Goal: Task Accomplishment & Management: Manage account settings

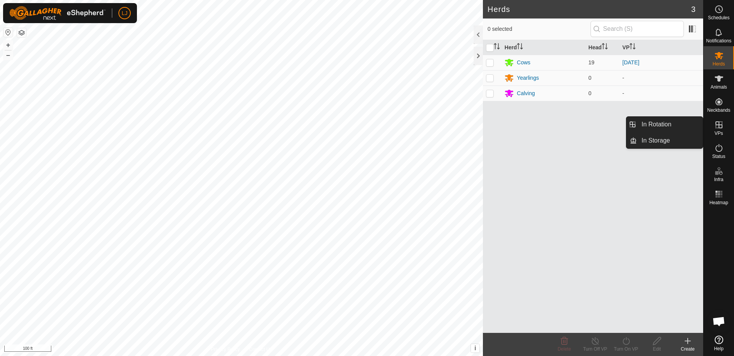
click at [721, 125] on icon at bounding box center [718, 124] width 7 height 7
click at [658, 125] on link "In Rotation" at bounding box center [669, 124] width 66 height 15
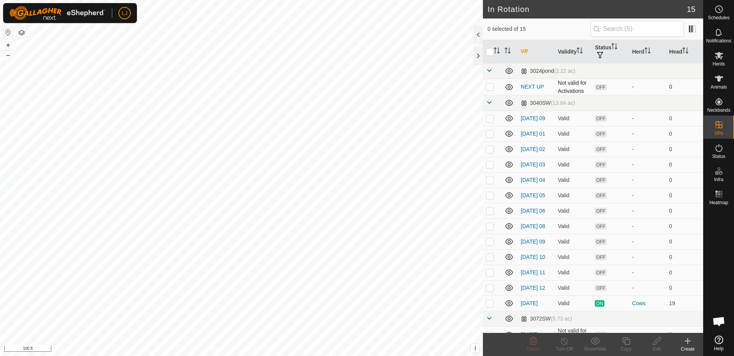
click at [493, 89] on p-checkbox at bounding box center [490, 87] width 8 height 6
checkbox input "false"
click at [691, 344] on icon at bounding box center [687, 341] width 9 height 9
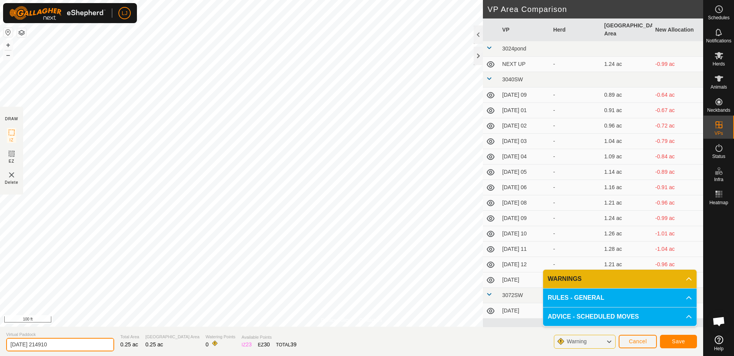
drag, startPoint x: 36, startPoint y: 346, endPoint x: 83, endPoint y: 345, distance: 46.3
click at [82, 345] on input "[DATE] 214910" at bounding box center [60, 344] width 108 height 13
type input "[DATE]"
click at [668, 342] on button "Save" at bounding box center [678, 341] width 37 height 13
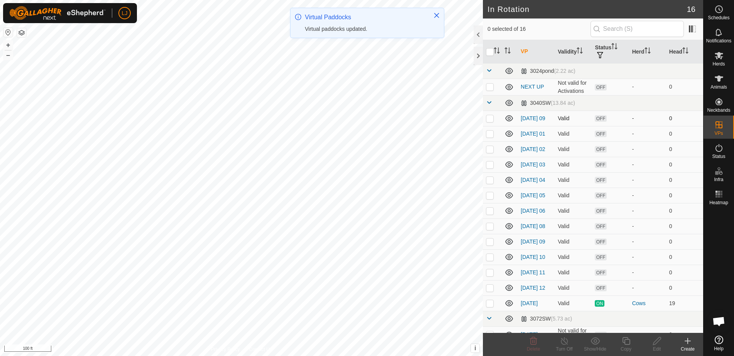
click at [492, 121] on p-checkbox at bounding box center [490, 118] width 8 height 6
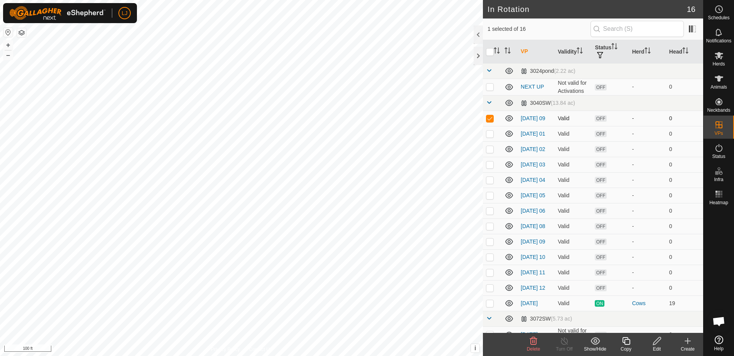
click at [492, 121] on p-checkbox at bounding box center [490, 118] width 8 height 6
checkbox input "true"
click at [488, 136] on p-checkbox at bounding box center [490, 134] width 8 height 6
checkbox input "true"
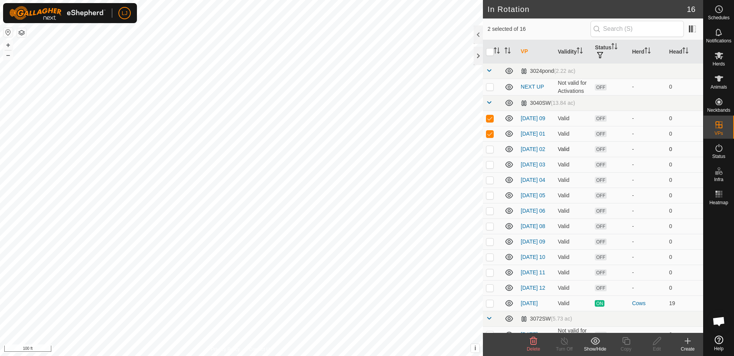
click at [491, 152] on p-checkbox at bounding box center [490, 149] width 8 height 6
checkbox input "true"
drag, startPoint x: 492, startPoint y: 168, endPoint x: 492, endPoint y: 180, distance: 12.0
click at [492, 168] on p-checkbox at bounding box center [490, 165] width 8 height 6
checkbox input "true"
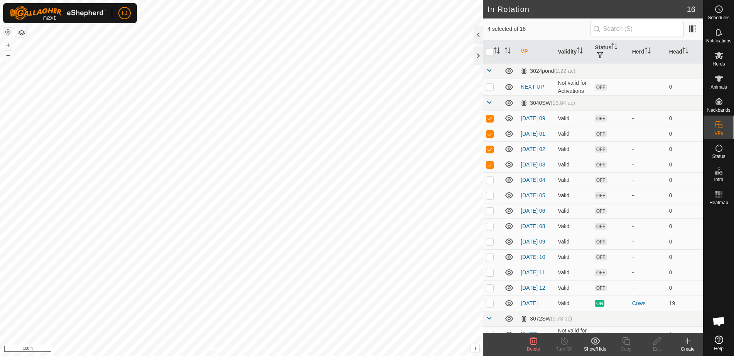
drag, startPoint x: 492, startPoint y: 184, endPoint x: 492, endPoint y: 198, distance: 14.3
click at [492, 183] on p-checkbox at bounding box center [490, 180] width 8 height 6
checkbox input "true"
drag, startPoint x: 491, startPoint y: 205, endPoint x: 490, endPoint y: 210, distance: 4.6
click at [491, 203] on td at bounding box center [492, 195] width 19 height 15
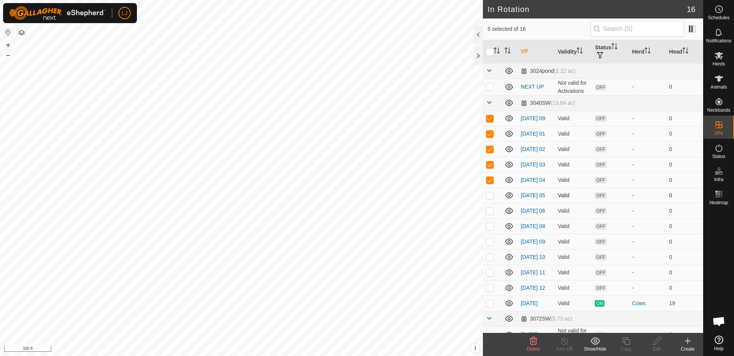
checkbox input "true"
click at [490, 214] on p-checkbox at bounding box center [490, 211] width 8 height 6
checkbox input "true"
drag, startPoint x: 491, startPoint y: 234, endPoint x: 490, endPoint y: 248, distance: 14.3
click at [491, 229] on p-checkbox at bounding box center [490, 226] width 8 height 6
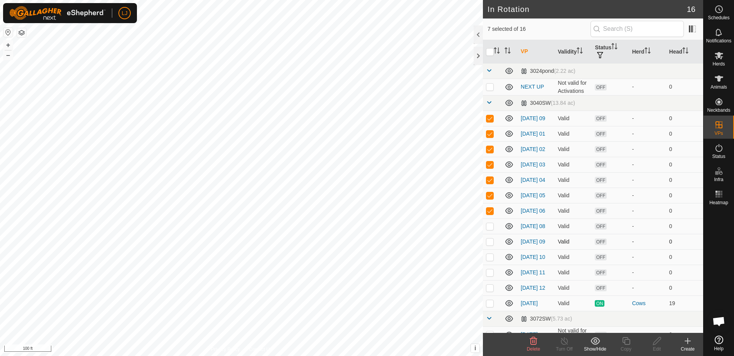
checkbox input "true"
click at [492, 249] on td at bounding box center [492, 241] width 19 height 15
checkbox input "true"
click at [492, 260] on p-checkbox at bounding box center [490, 257] width 8 height 6
checkbox input "true"
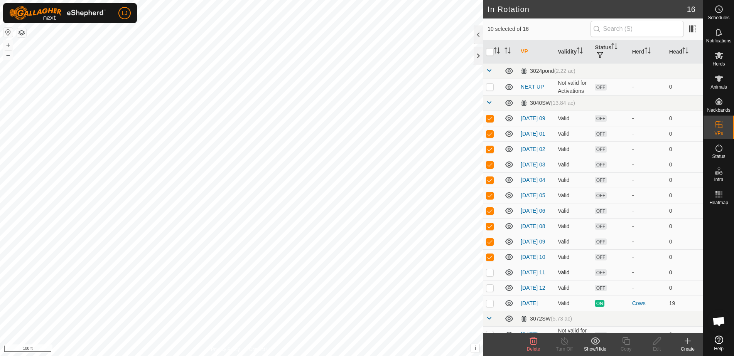
click at [490, 276] on p-checkbox at bounding box center [490, 272] width 8 height 6
checkbox input "true"
click at [490, 291] on p-checkbox at bounding box center [490, 288] width 8 height 6
checkbox input "true"
click at [529, 343] on icon at bounding box center [533, 341] width 9 height 9
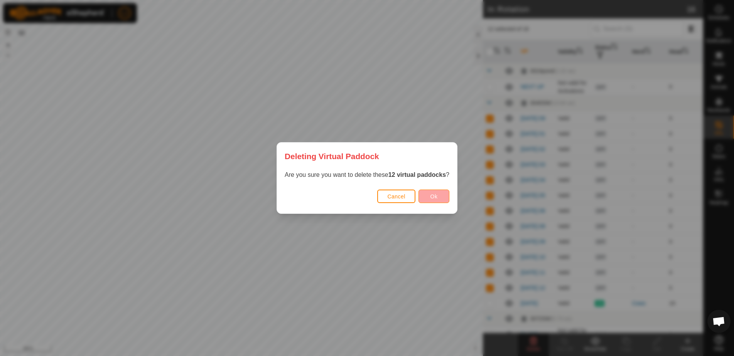
click at [431, 198] on button "Ok" at bounding box center [433, 196] width 31 height 13
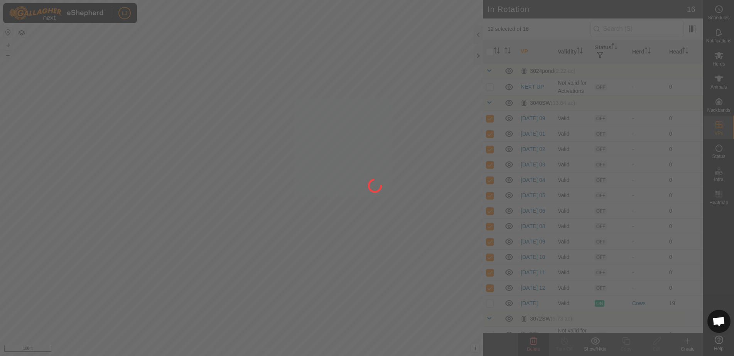
checkbox input "false"
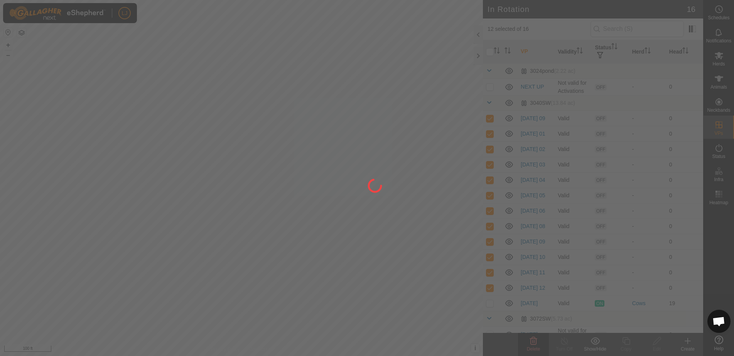
checkbox input "false"
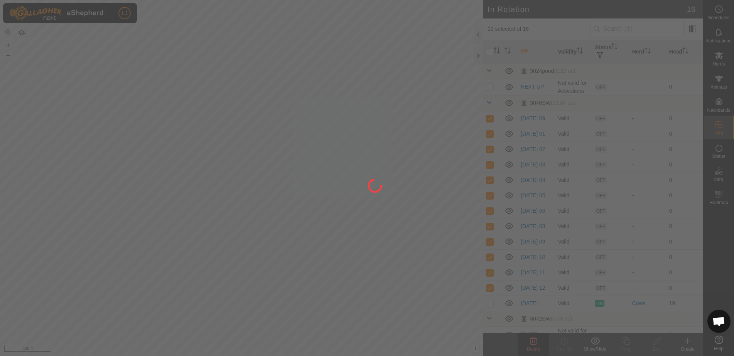
checkbox input "false"
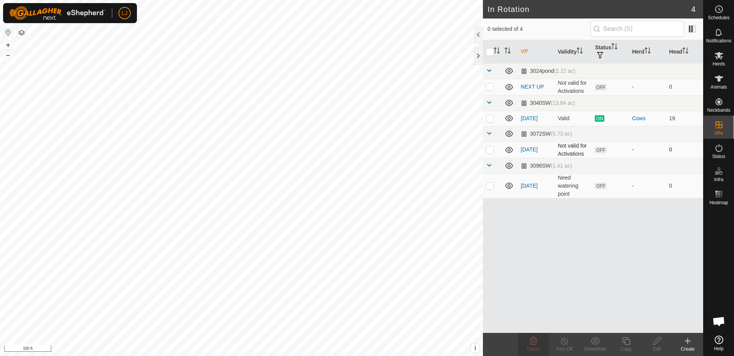
click at [489, 151] on p-checkbox at bounding box center [490, 149] width 8 height 6
checkbox input "true"
click at [535, 342] on icon at bounding box center [533, 341] width 7 height 8
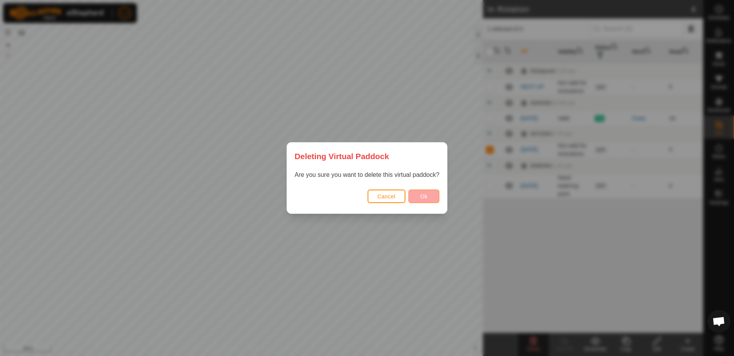
click at [431, 197] on button "Ok" at bounding box center [423, 196] width 31 height 13
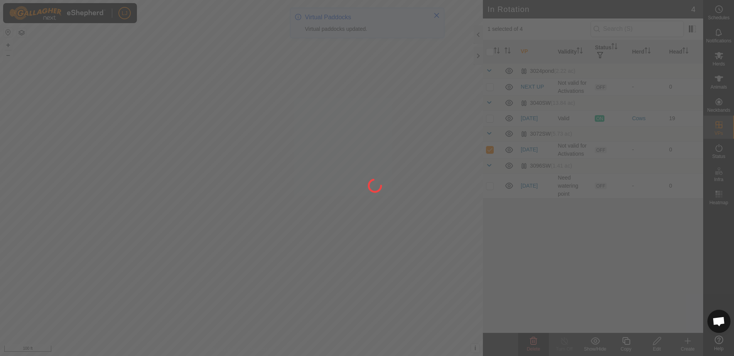
checkbox input "false"
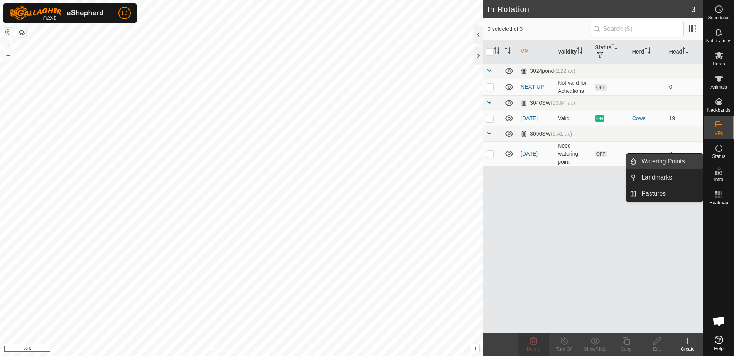
click at [660, 166] on link "Watering Points" at bounding box center [669, 161] width 66 height 15
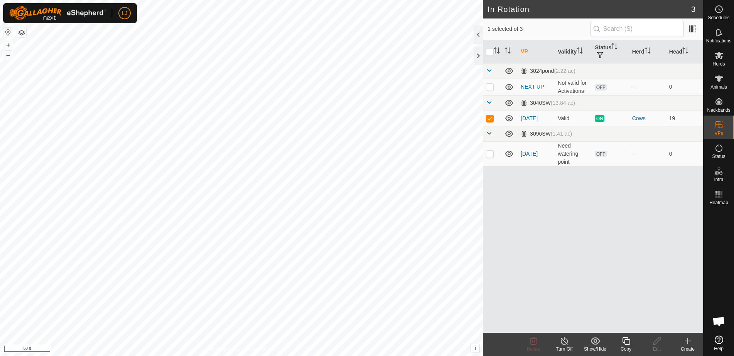
click at [686, 341] on icon at bounding box center [687, 341] width 5 height 0
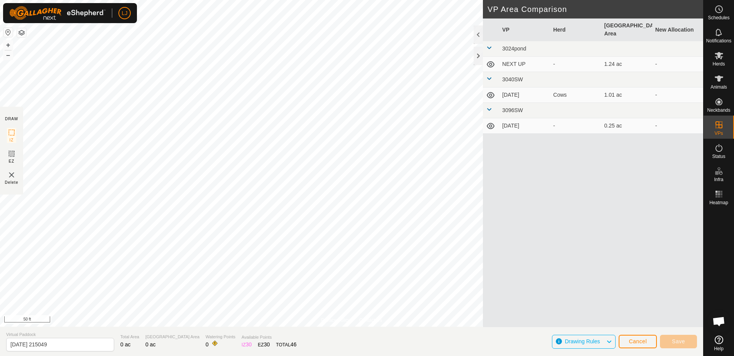
click at [638, 341] on span "Cancel" at bounding box center [637, 341] width 18 height 6
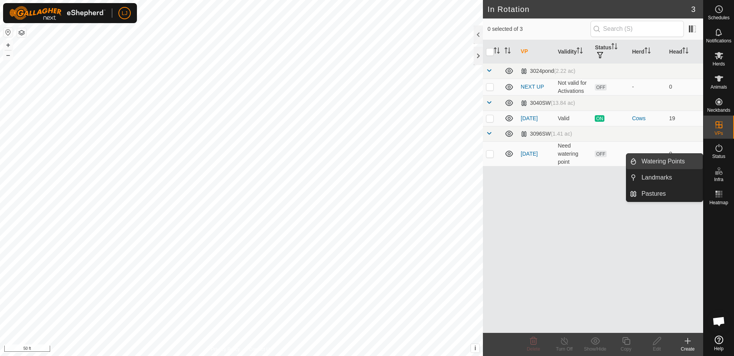
click at [659, 160] on link "Watering Points" at bounding box center [669, 161] width 66 height 15
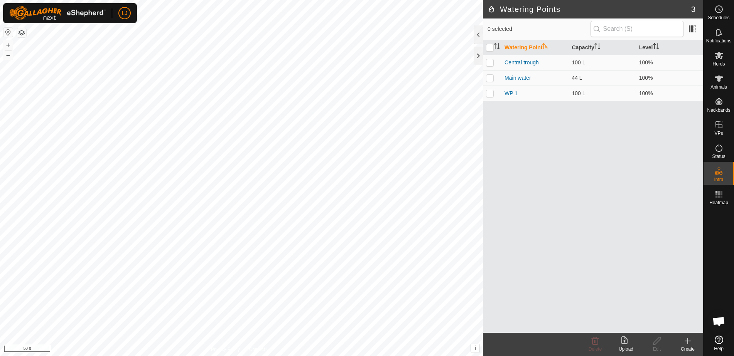
click at [689, 344] on icon at bounding box center [687, 341] width 9 height 9
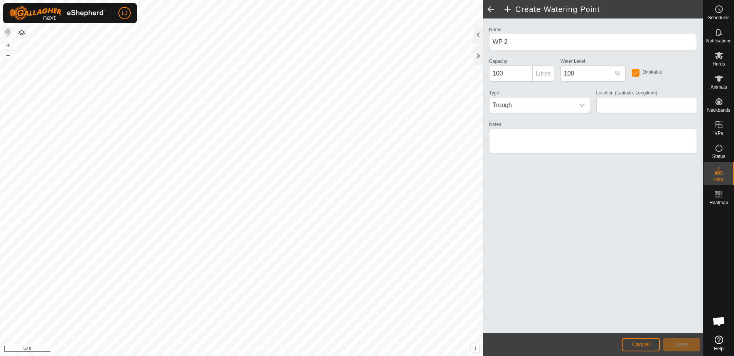
type input "51.242301, -113.270959"
click at [680, 347] on span "Save" at bounding box center [681, 345] width 13 height 6
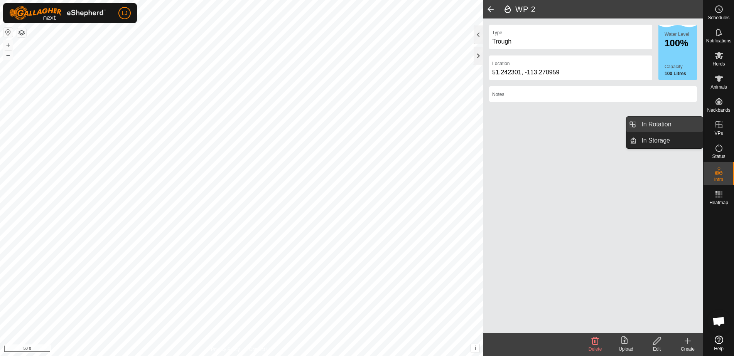
click at [657, 126] on link "In Rotation" at bounding box center [669, 124] width 66 height 15
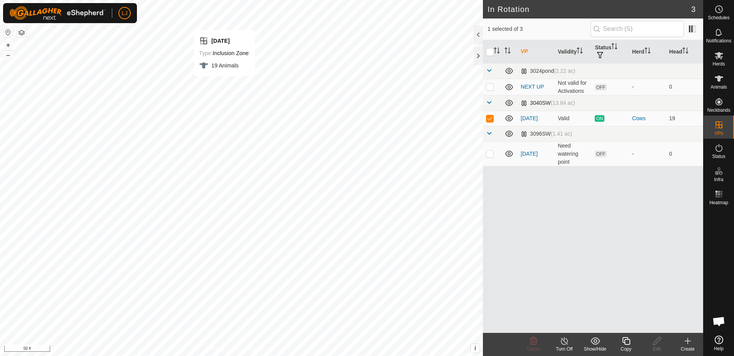
checkbox input "false"
click at [690, 342] on icon at bounding box center [687, 341] width 9 height 9
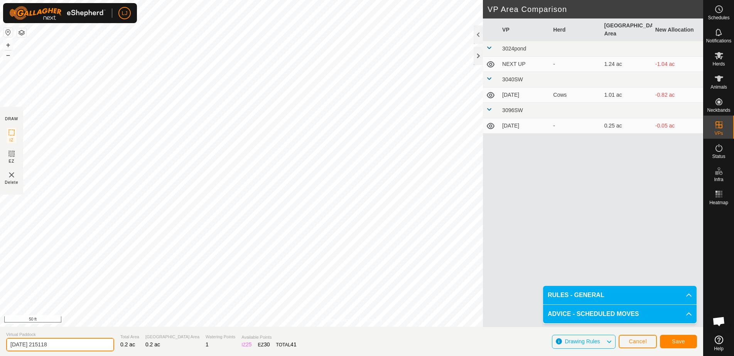
drag, startPoint x: 39, startPoint y: 345, endPoint x: 142, endPoint y: 346, distance: 102.6
click at [142, 346] on section "Virtual Paddock [DATE] 215118 Total Area 0.2 ac Grazing Area 0.2 ac Watering Po…" at bounding box center [351, 341] width 703 height 29
type input "[DATE] overnight"
click at [669, 345] on button "Save" at bounding box center [678, 341] width 37 height 13
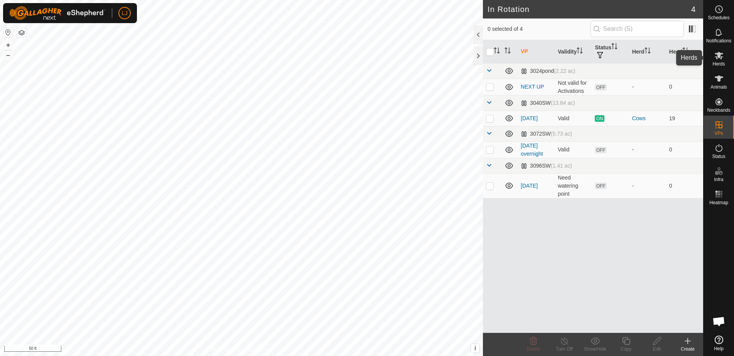
click at [718, 60] on es-mob-svg-icon at bounding box center [719, 55] width 14 height 12
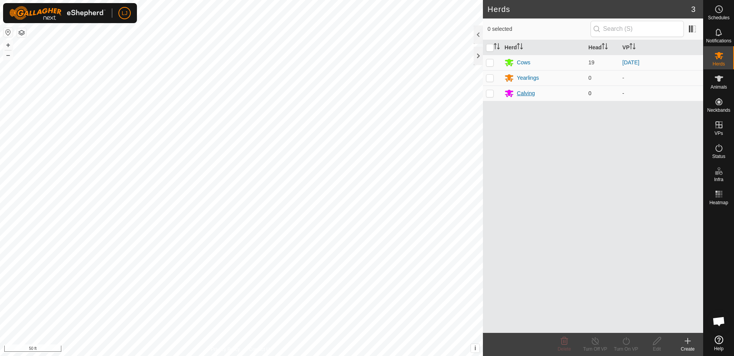
click at [523, 93] on div "Calving" at bounding box center [526, 93] width 18 height 8
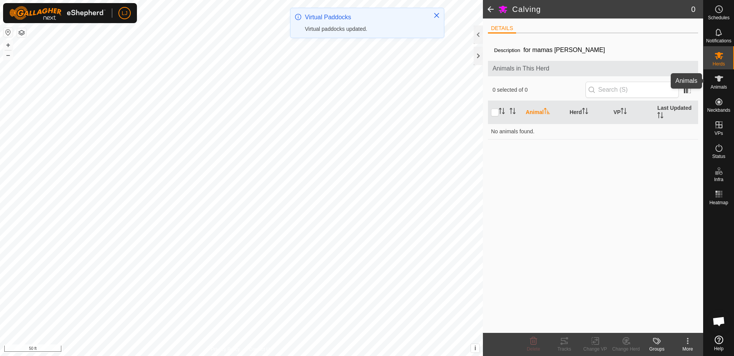
click at [719, 86] on span "Animals" at bounding box center [718, 87] width 17 height 5
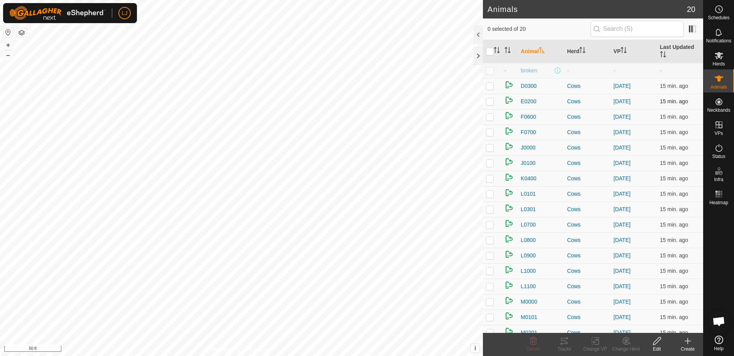
click at [488, 102] on p-checkbox at bounding box center [490, 101] width 8 height 6
checkbox input "true"
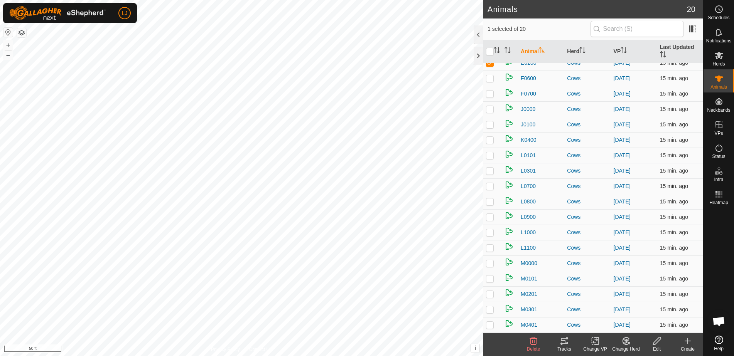
scroll to position [39, 0]
click at [491, 248] on p-checkbox at bounding box center [490, 248] width 8 height 6
checkbox input "true"
click at [492, 155] on p-checkbox at bounding box center [490, 155] width 8 height 6
checkbox input "true"
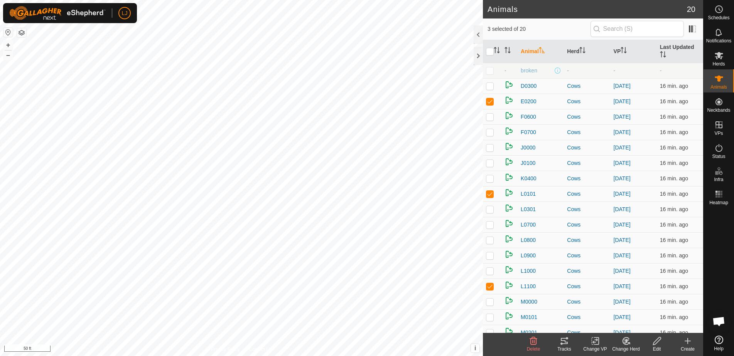
scroll to position [0, 0]
drag, startPoint x: 490, startPoint y: 83, endPoint x: 490, endPoint y: 97, distance: 13.9
click at [490, 83] on p-checkbox at bounding box center [490, 86] width 8 height 6
checkbox input "true"
click at [490, 103] on p-checkbox at bounding box center [490, 101] width 8 height 6
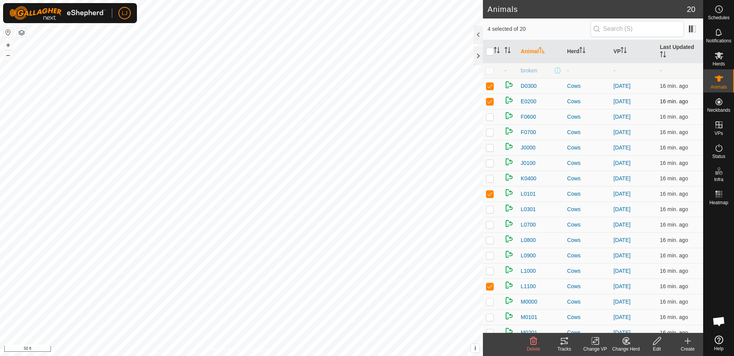
checkbox input "false"
click at [491, 210] on p-checkbox at bounding box center [490, 209] width 8 height 6
checkbox input "true"
click at [492, 226] on p-checkbox at bounding box center [490, 225] width 8 height 6
checkbox input "true"
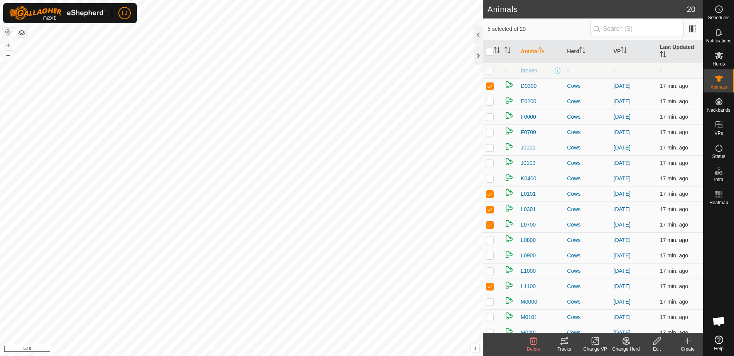
click at [487, 242] on p-checkbox at bounding box center [490, 240] width 8 height 6
checkbox input "true"
click at [622, 343] on icon at bounding box center [626, 341] width 10 height 9
click at [648, 308] on link "Choose Herd..." at bounding box center [649, 307] width 76 height 15
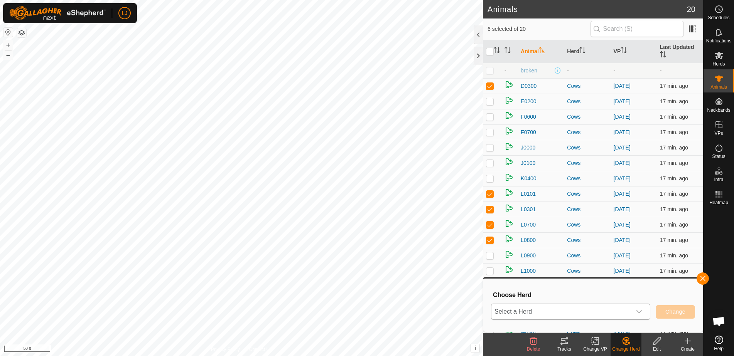
click at [620, 310] on span "Select a Herd" at bounding box center [561, 311] width 140 height 15
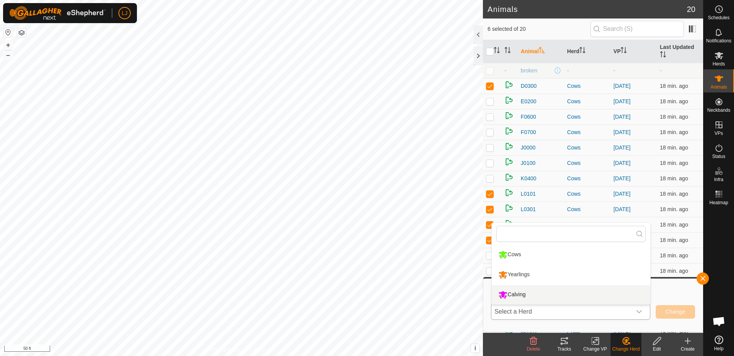
click at [524, 295] on li "Calving" at bounding box center [571, 294] width 158 height 19
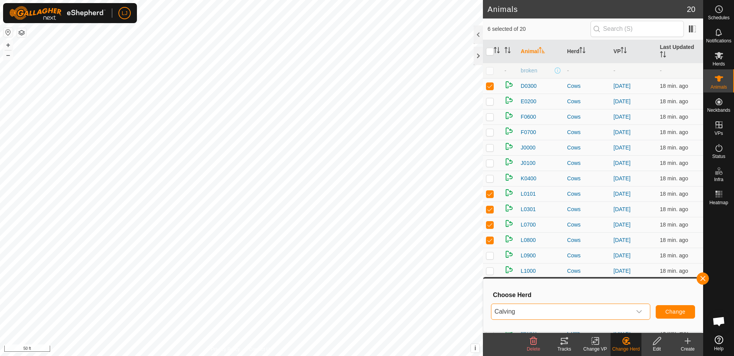
click at [634, 311] on div "dropdown trigger" at bounding box center [638, 311] width 15 height 15
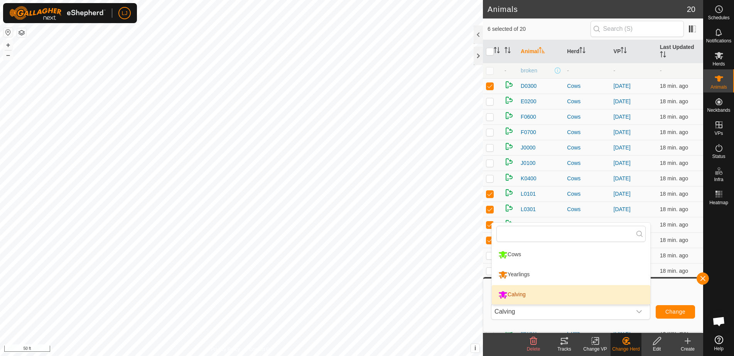
click at [639, 327] on div "Choose Herd Calving Cows Yearlings Calving Change" at bounding box center [592, 305] width 219 height 53
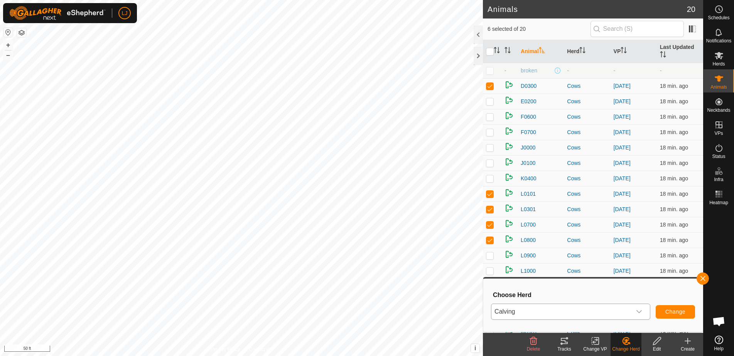
click at [643, 312] on div "dropdown trigger" at bounding box center [638, 311] width 15 height 15
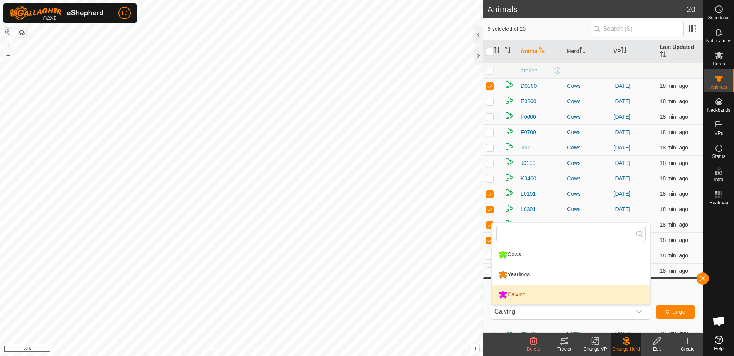
click at [643, 325] on div "Choose Herd Calving Cows Yearlings Calving Change" at bounding box center [593, 305] width 210 height 44
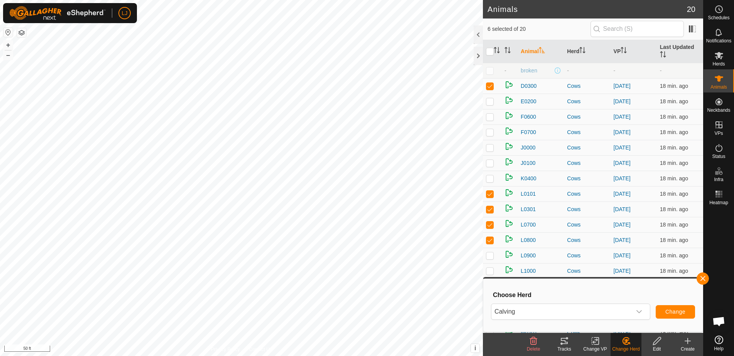
click at [673, 313] on span "Change" at bounding box center [675, 312] width 20 height 6
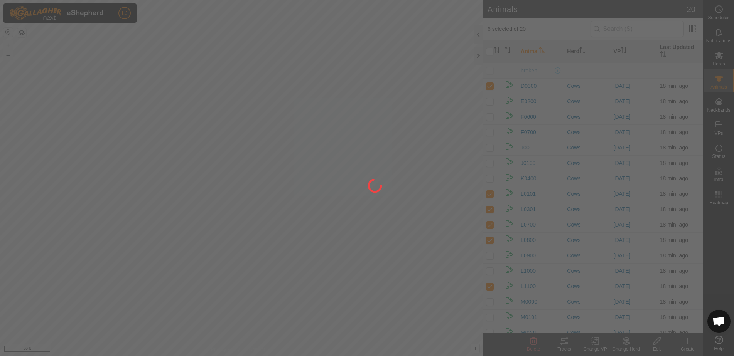
checkbox input "false"
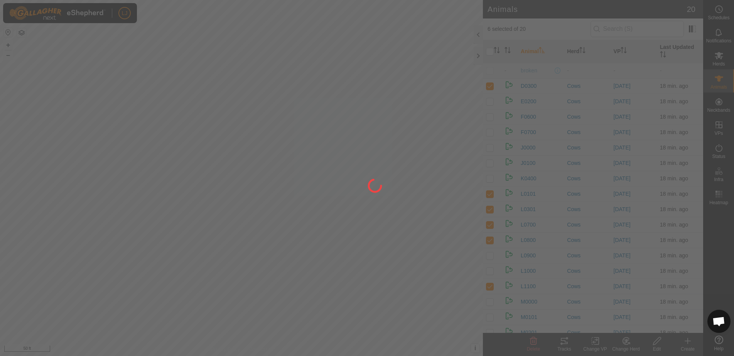
checkbox input "false"
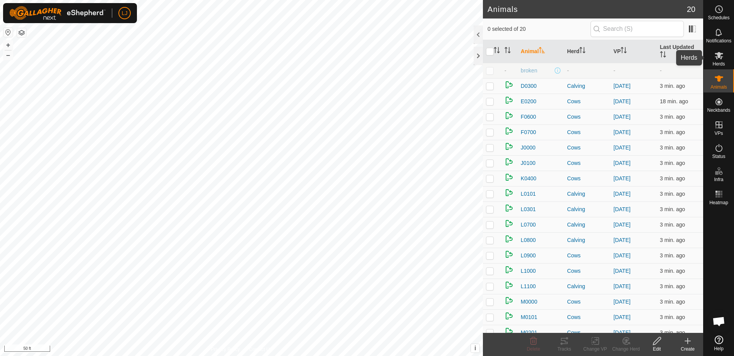
click at [727, 62] on div "Herds" at bounding box center [718, 57] width 30 height 23
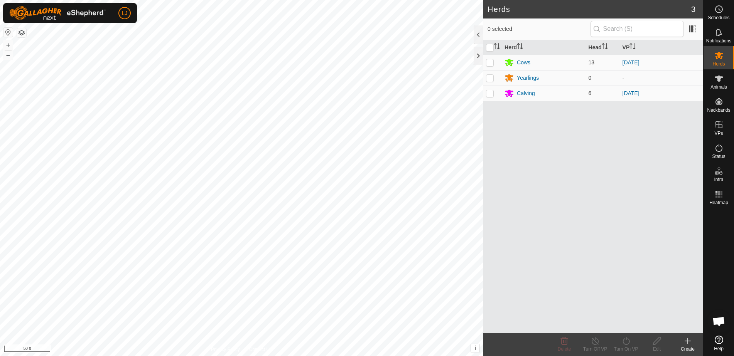
click at [489, 62] on p-checkbox at bounding box center [490, 62] width 8 height 6
checkbox input "true"
click at [620, 349] on div "Turn On VP" at bounding box center [625, 349] width 31 height 7
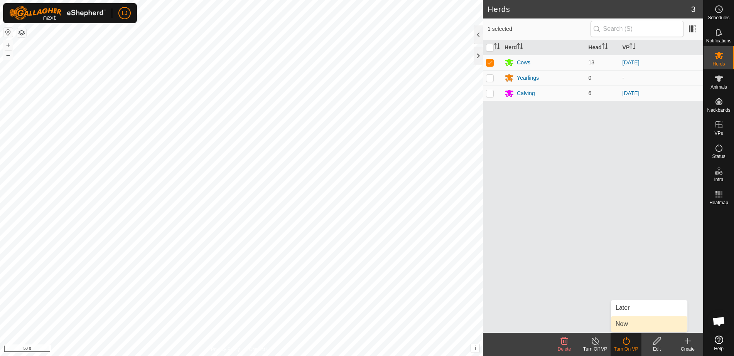
click at [635, 328] on link "Now" at bounding box center [649, 324] width 76 height 15
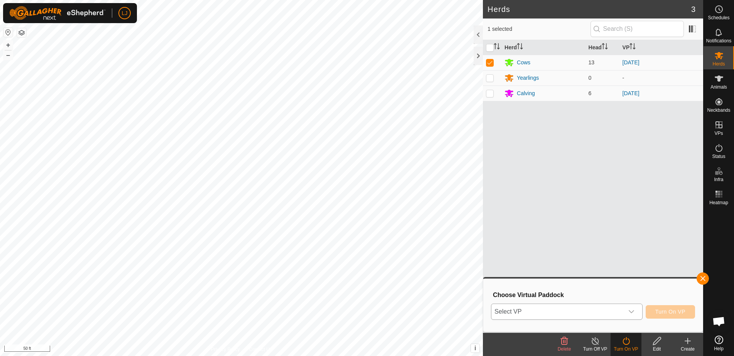
click at [603, 311] on span "Select VP" at bounding box center [557, 311] width 132 height 15
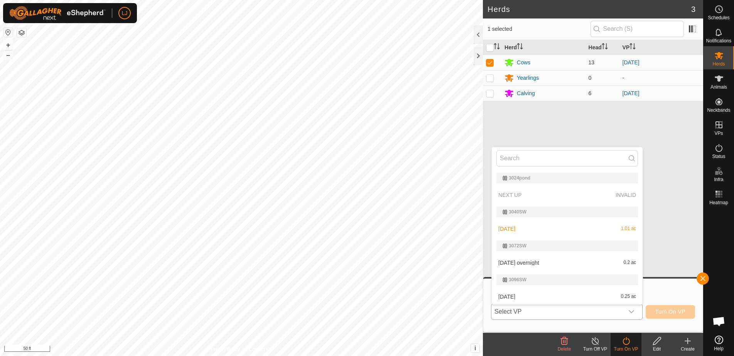
click at [528, 263] on li "[DATE] overnight 0.2 ac" at bounding box center [567, 262] width 151 height 15
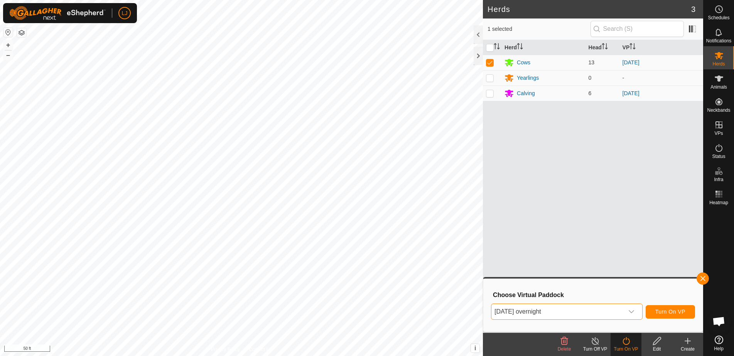
click at [677, 316] on button "Turn On VP" at bounding box center [669, 311] width 49 height 13
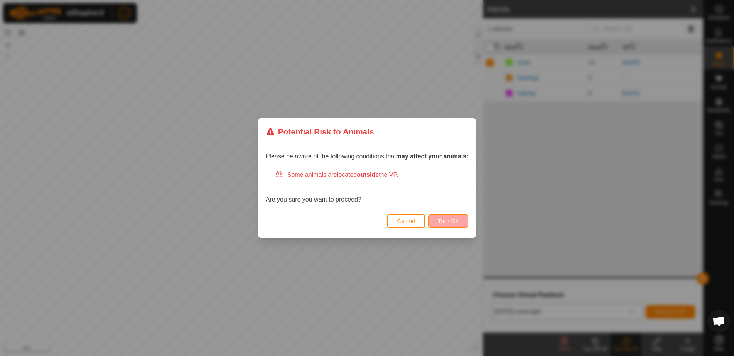
click at [450, 222] on span "Turn On" at bounding box center [448, 221] width 21 height 6
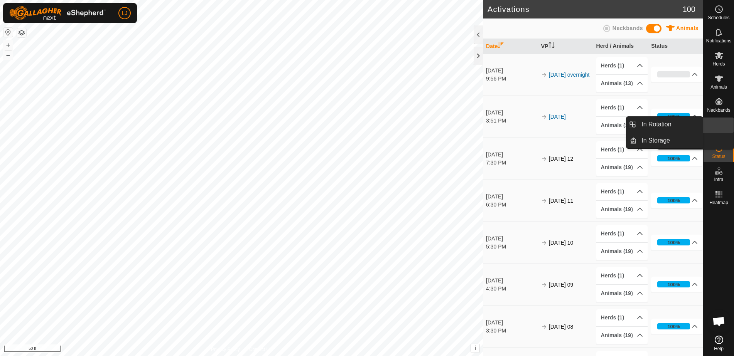
click at [726, 126] on div "VPs" at bounding box center [718, 127] width 30 height 23
click at [664, 127] on link "In Rotation" at bounding box center [669, 124] width 66 height 15
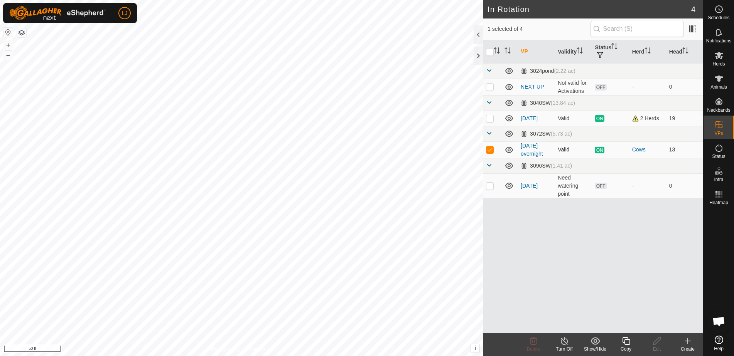
click at [492, 152] on p-checkbox at bounding box center [490, 149] width 8 height 6
checkbox input "false"
click at [488, 120] on p-checkbox at bounding box center [490, 118] width 8 height 6
checkbox input "true"
click at [623, 341] on icon at bounding box center [626, 341] width 10 height 9
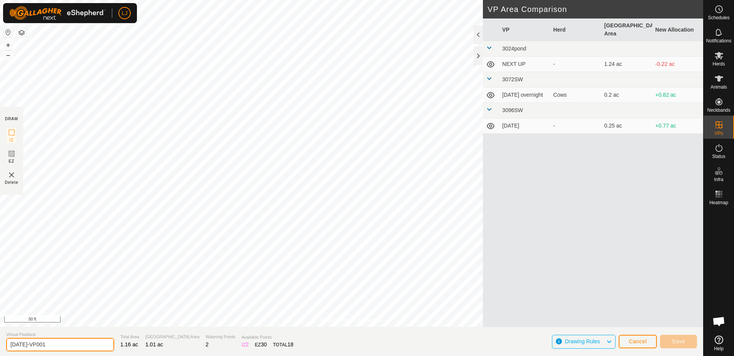
drag, startPoint x: 41, startPoint y: 347, endPoint x: 140, endPoint y: 348, distance: 98.3
click at [136, 348] on section "Virtual Paddock [DATE]-VP001 Total Area 1.16 ac Grazing Area 1.01 ac Watering P…" at bounding box center [351, 341] width 703 height 29
type input "[DATE] 01"
click at [673, 340] on span "Save" at bounding box center [678, 341] width 13 height 6
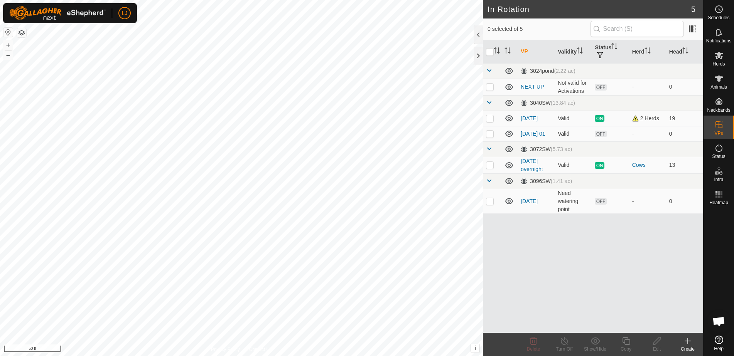
click at [493, 137] on p-checkbox at bounding box center [490, 134] width 8 height 6
checkbox input "true"
click at [631, 341] on copy-svg-icon at bounding box center [625, 341] width 31 height 9
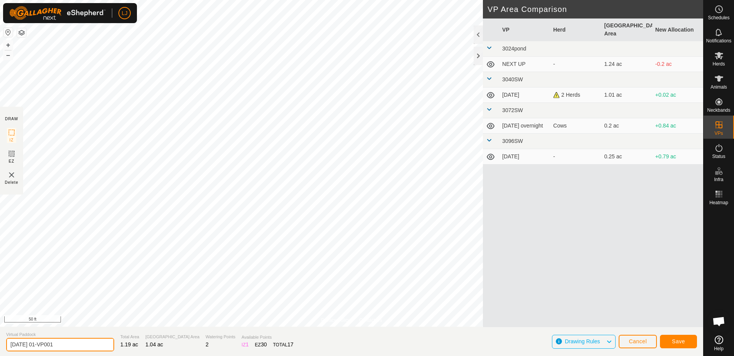
drag, startPoint x: 45, startPoint y: 346, endPoint x: 118, endPoint y: 345, distance: 72.1
click at [115, 345] on section "Virtual Paddock [DATE] 01-VP001 Total Area 1.19 ac Grazing Area 1.04 ac Waterin…" at bounding box center [351, 341] width 703 height 29
type input "[DATE] 02"
click at [685, 342] on button "Save" at bounding box center [678, 341] width 37 height 13
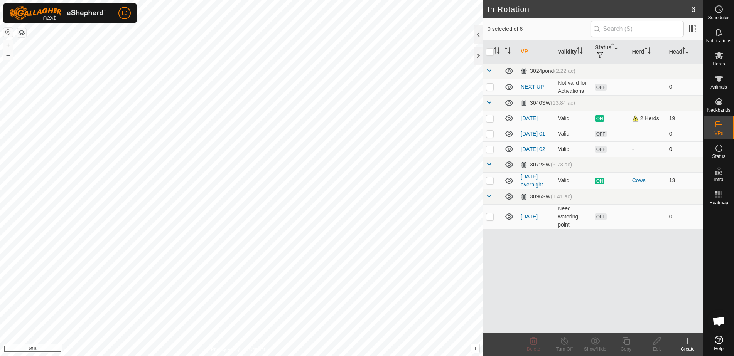
drag, startPoint x: 488, startPoint y: 153, endPoint x: 493, endPoint y: 159, distance: 7.7
click at [488, 152] on p-checkbox at bounding box center [490, 149] width 8 height 6
checkbox input "true"
click at [621, 340] on icon at bounding box center [626, 341] width 10 height 9
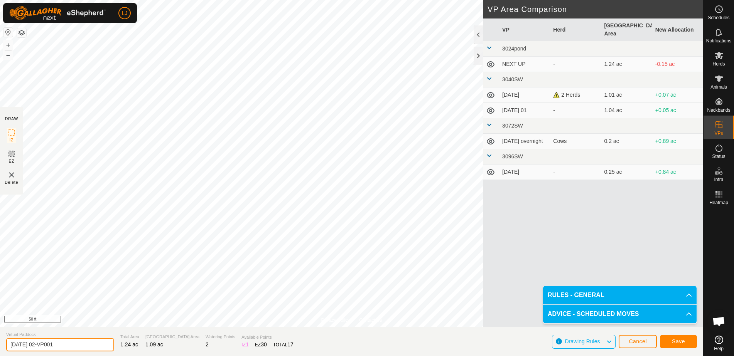
drag, startPoint x: 44, startPoint y: 346, endPoint x: 88, endPoint y: 346, distance: 43.9
click at [87, 346] on input "[DATE] 02-VP001" at bounding box center [60, 344] width 108 height 13
type input "[DATE] 03"
click at [667, 342] on button "Save" at bounding box center [678, 341] width 37 height 13
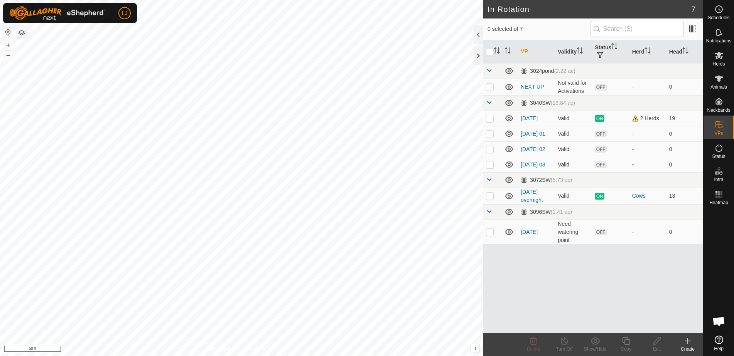
click at [490, 168] on p-checkbox at bounding box center [490, 165] width 8 height 6
checkbox input "true"
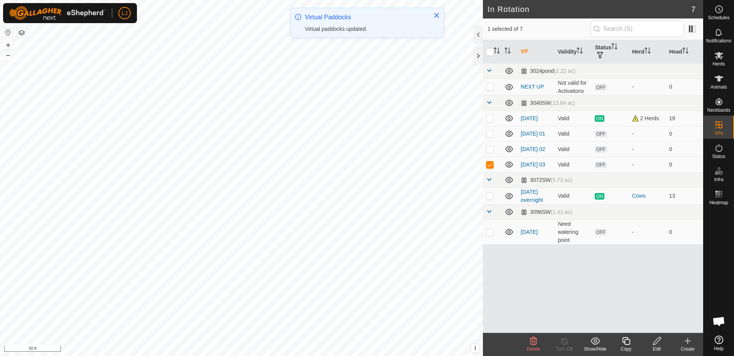
click at [625, 343] on icon at bounding box center [626, 341] width 10 height 9
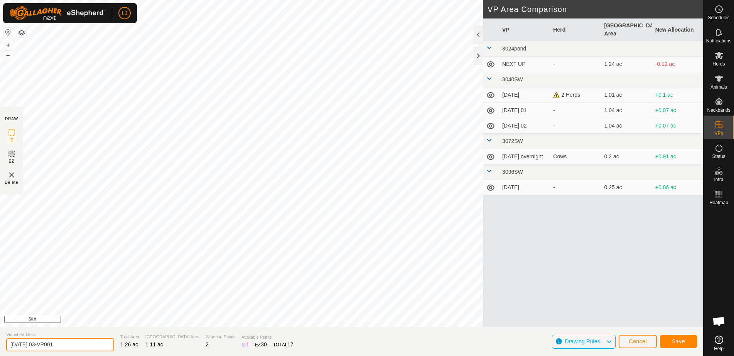
drag, startPoint x: 43, startPoint y: 346, endPoint x: 120, endPoint y: 345, distance: 76.7
click at [109, 344] on section "Virtual Paddock [DATE] 03-VP001 Total Area 1.26 ac Grazing Area 1.11 ac Waterin…" at bounding box center [351, 341] width 703 height 29
type input "[DATE] 04"
click at [677, 339] on span "Save" at bounding box center [678, 341] width 13 height 6
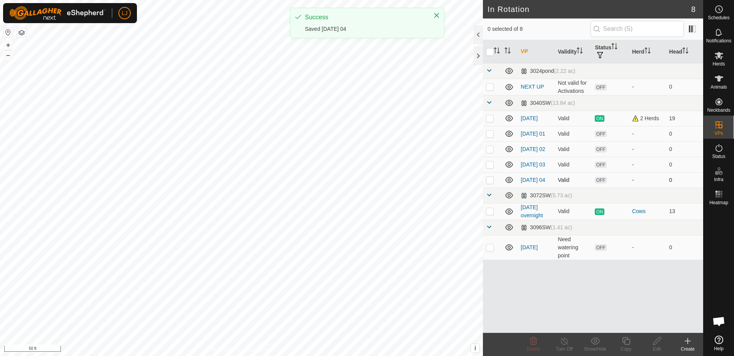
click at [488, 183] on p-checkbox at bounding box center [490, 180] width 8 height 6
checkbox input "true"
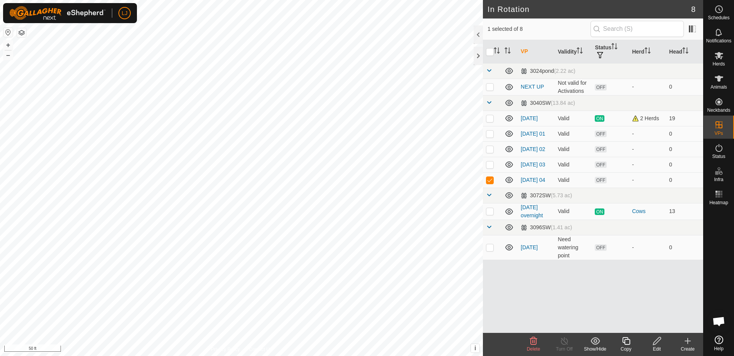
click at [630, 343] on icon at bounding box center [626, 341] width 10 height 9
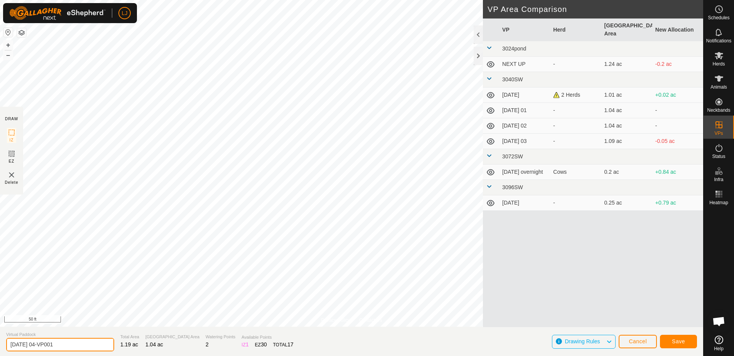
drag, startPoint x: 42, startPoint y: 345, endPoint x: 94, endPoint y: 346, distance: 51.7
click at [93, 346] on input "[DATE] 04-VP001" at bounding box center [60, 344] width 108 height 13
drag, startPoint x: 42, startPoint y: 345, endPoint x: 73, endPoint y: 345, distance: 30.8
click at [70, 345] on input "[DATE] 05" at bounding box center [60, 344] width 108 height 13
drag, startPoint x: 42, startPoint y: 346, endPoint x: 78, endPoint y: 347, distance: 35.9
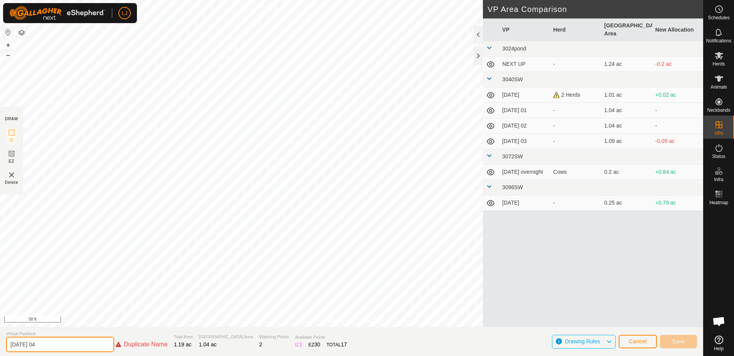
click at [77, 347] on input "[DATE] 04" at bounding box center [60, 344] width 108 height 15
type input "[DATE] 05"
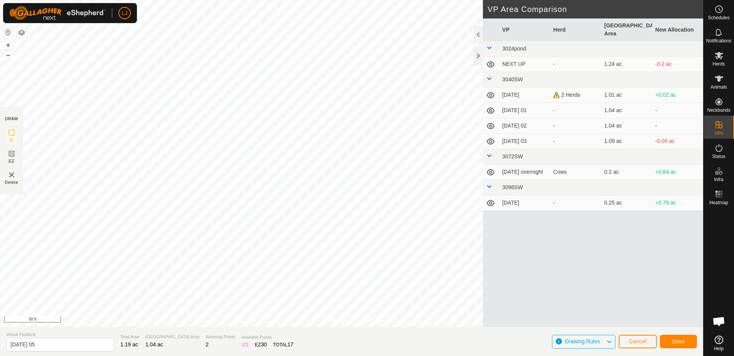
click at [664, 341] on button "Save" at bounding box center [678, 341] width 37 height 13
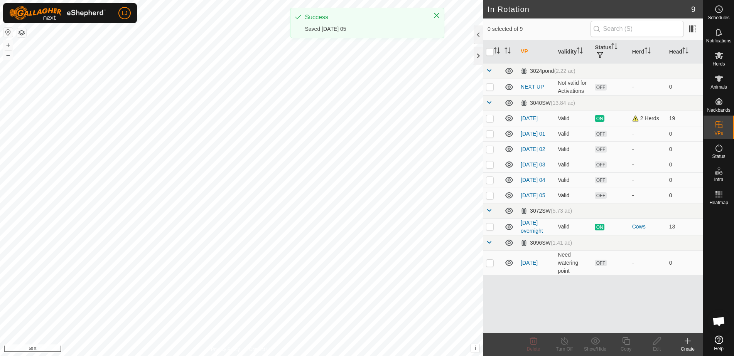
click at [491, 199] on p-checkbox at bounding box center [490, 195] width 8 height 6
checkbox input "true"
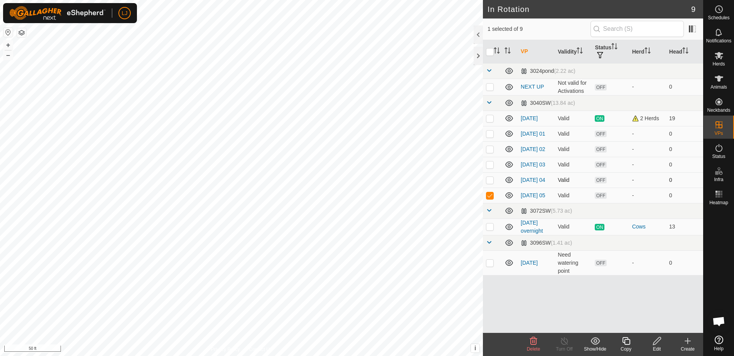
click at [491, 183] on p-checkbox at bounding box center [490, 180] width 8 height 6
checkbox input "true"
click at [489, 199] on p-checkbox at bounding box center [490, 195] width 8 height 6
checkbox input "false"
click at [493, 183] on p-checkbox at bounding box center [490, 180] width 8 height 6
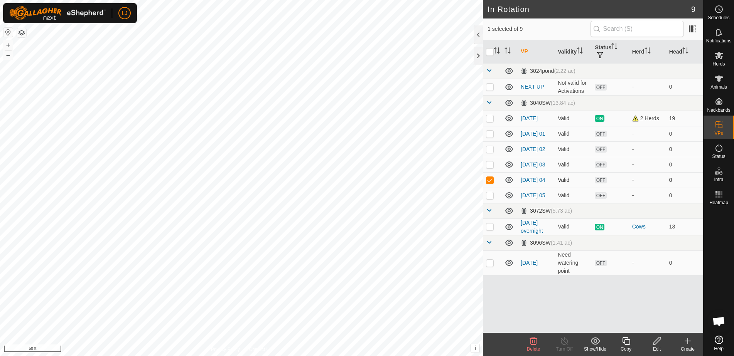
checkbox input "false"
drag, startPoint x: 491, startPoint y: 201, endPoint x: 493, endPoint y: 206, distance: 5.7
click at [491, 199] on p-checkbox at bounding box center [490, 195] width 8 height 6
checkbox input "true"
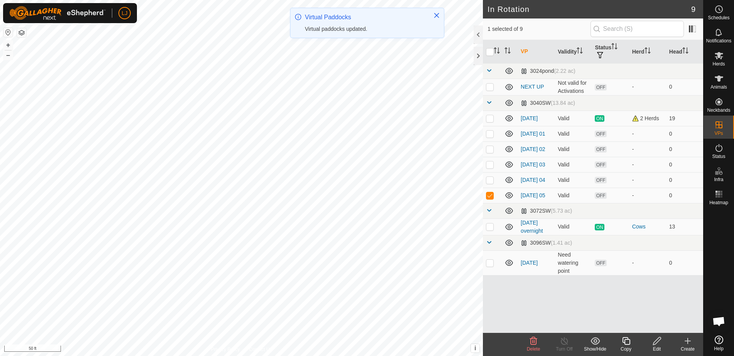
click at [624, 344] on icon at bounding box center [626, 341] width 10 height 9
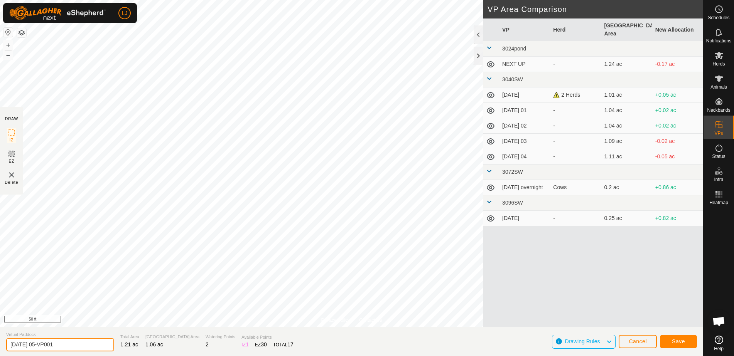
drag, startPoint x: 42, startPoint y: 346, endPoint x: 126, endPoint y: 350, distance: 83.4
click at [126, 350] on section "Virtual Paddock [DATE] 05-VP001 Total Area 1.21 ac Grazing Area 1.06 ac Waterin…" at bounding box center [351, 341] width 703 height 29
type input "[DATE] 06"
click at [687, 341] on button "Save" at bounding box center [678, 341] width 37 height 13
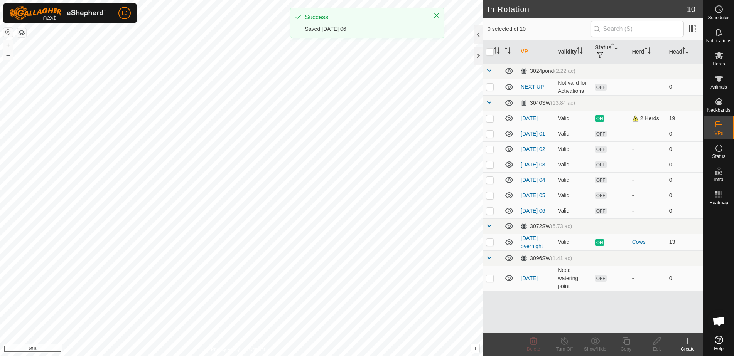
click at [489, 214] on p-checkbox at bounding box center [490, 211] width 8 height 6
checkbox input "true"
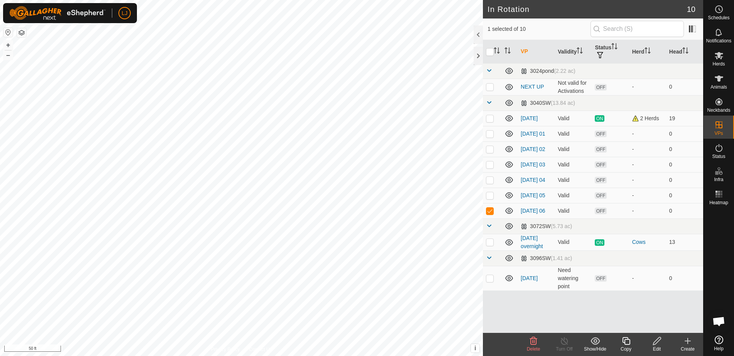
click at [626, 345] on icon at bounding box center [626, 341] width 8 height 8
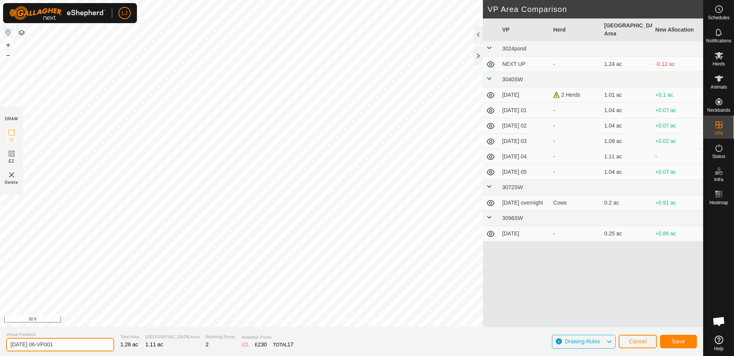
drag, startPoint x: 43, startPoint y: 347, endPoint x: 101, endPoint y: 348, distance: 57.8
click at [101, 348] on section "Virtual Paddock [DATE] 06-VP001 Total Area 1.26 ac Grazing Area 1.11 ac Waterin…" at bounding box center [351, 341] width 703 height 29
drag, startPoint x: 42, startPoint y: 346, endPoint x: 106, endPoint y: 346, distance: 64.4
click at [106, 346] on section "Virtual Paddock [DATE] 06-VP001 Total Area 1.24 ac Grazing Area 1.09 ac Waterin…" at bounding box center [351, 341] width 703 height 29
type input "[DATE] 07"
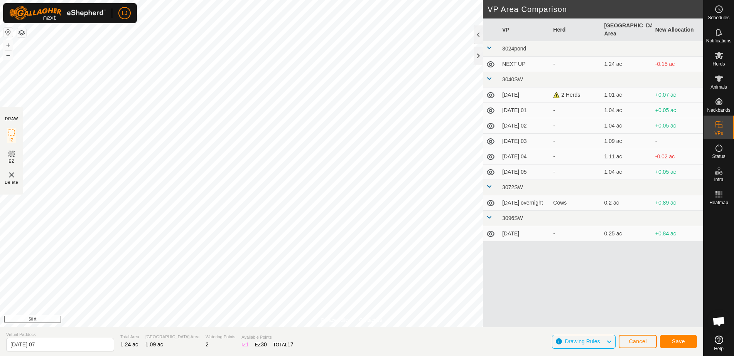
click at [693, 341] on button "Save" at bounding box center [678, 341] width 37 height 13
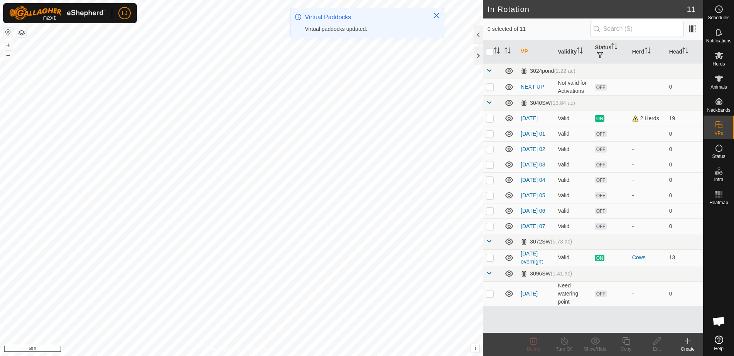
click at [492, 214] on p-checkbox at bounding box center [490, 211] width 8 height 6
checkbox input "false"
click at [490, 229] on p-checkbox at bounding box center [490, 226] width 8 height 6
checkbox input "true"
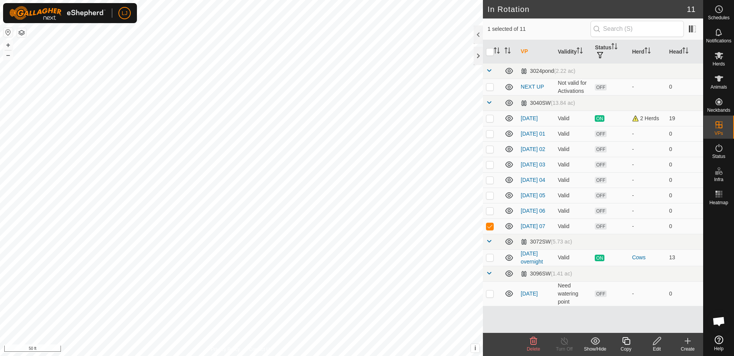
click at [626, 345] on icon at bounding box center [626, 341] width 8 height 8
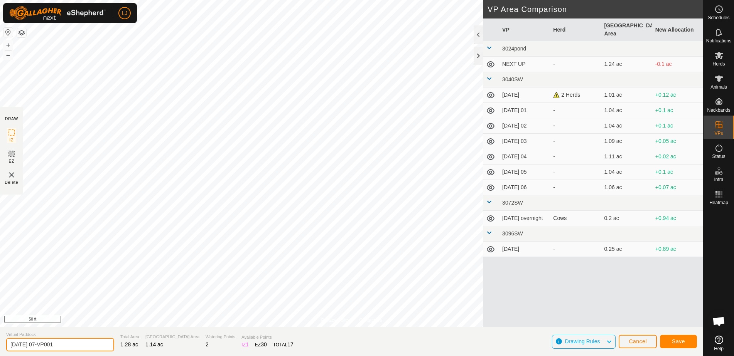
drag, startPoint x: 44, startPoint y: 345, endPoint x: 93, endPoint y: 348, distance: 49.8
click at [93, 348] on input "[DATE] 07-VP001" at bounding box center [60, 344] width 108 height 13
type input "[DATE] 08"
click at [678, 340] on span "Save" at bounding box center [678, 341] width 13 height 6
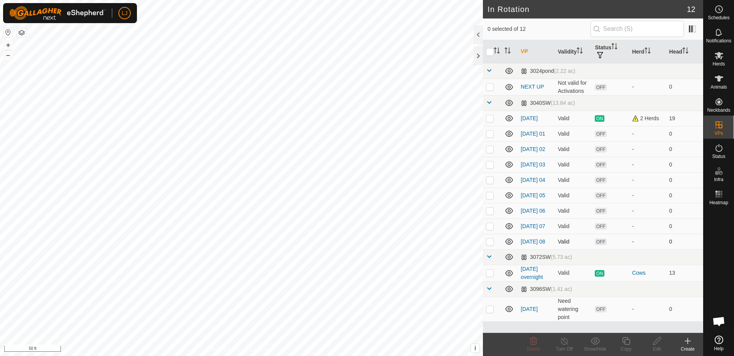
click at [492, 245] on p-checkbox at bounding box center [490, 242] width 8 height 6
checkbox input "true"
click at [627, 341] on icon at bounding box center [626, 341] width 10 height 9
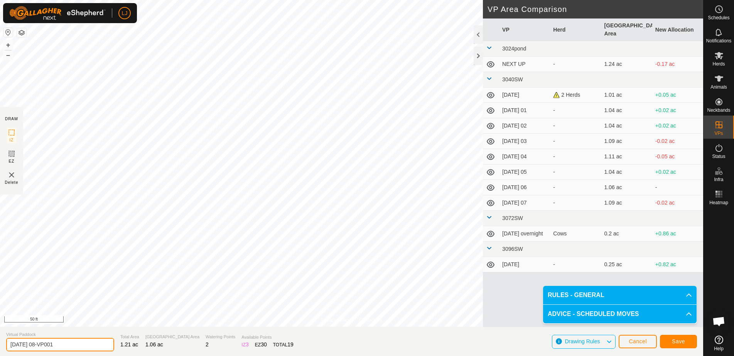
drag, startPoint x: 43, startPoint y: 346, endPoint x: 114, endPoint y: 345, distance: 71.7
click at [114, 345] on section "Virtual Paddock [DATE] 08-VP001 Total Area 1.21 ac Grazing Area 1.06 ac Waterin…" at bounding box center [351, 341] width 703 height 29
type input "[DATE] 09"
click at [679, 340] on span "Save" at bounding box center [678, 341] width 13 height 6
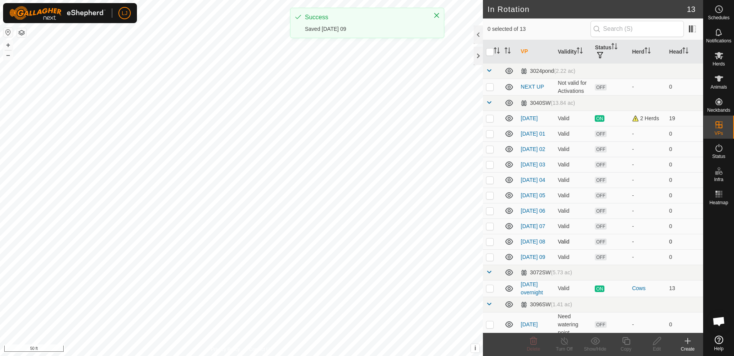
click at [492, 245] on p-checkbox at bounding box center [490, 242] width 8 height 6
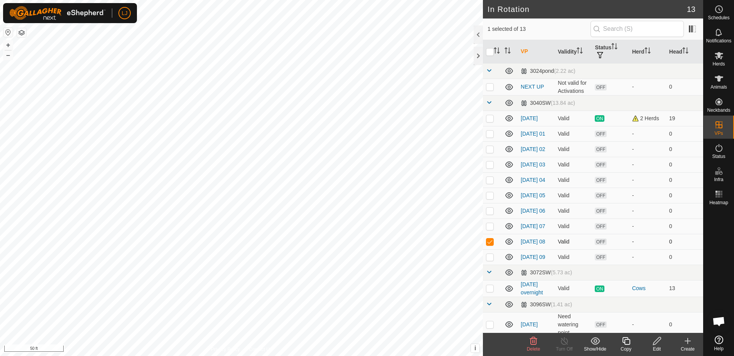
click at [492, 245] on p-checkbox at bounding box center [490, 242] width 8 height 6
checkbox input "false"
click at [491, 260] on p-checkbox at bounding box center [490, 257] width 8 height 6
checkbox input "true"
click at [657, 343] on icon at bounding box center [657, 341] width 10 height 9
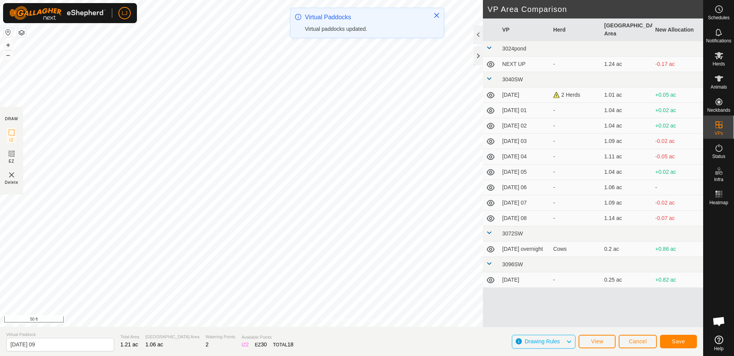
click at [675, 341] on span "Save" at bounding box center [678, 341] width 13 height 6
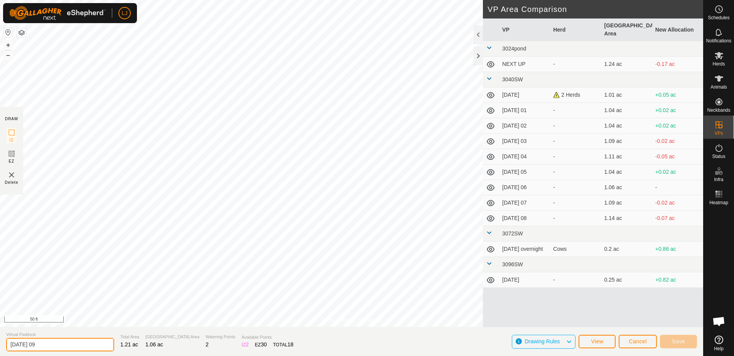
drag, startPoint x: 53, startPoint y: 345, endPoint x: 126, endPoint y: 345, distance: 72.5
click at [53, 345] on input "[DATE] 09" at bounding box center [60, 344] width 108 height 13
click at [641, 342] on span "Cancel" at bounding box center [637, 341] width 18 height 6
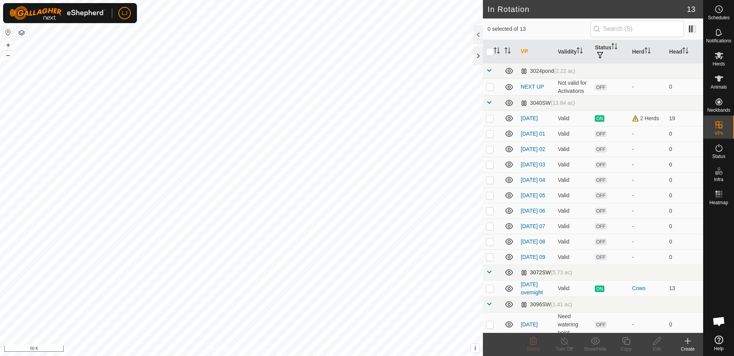
drag, startPoint x: 490, startPoint y: 268, endPoint x: 490, endPoint y: 276, distance: 7.7
click at [490, 260] on p-checkbox at bounding box center [490, 257] width 8 height 6
checkbox input "true"
click at [657, 343] on icon at bounding box center [657, 341] width 8 height 8
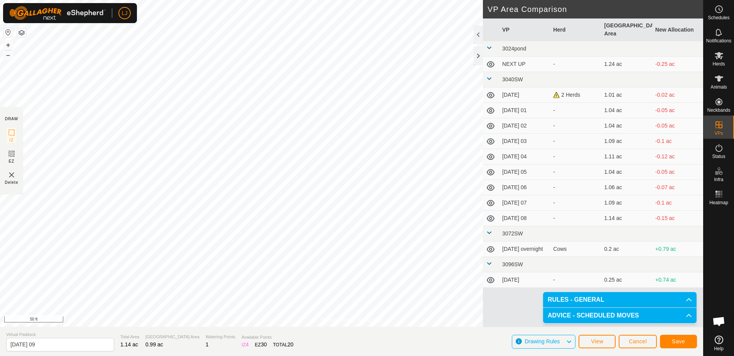
click at [674, 340] on span "Save" at bounding box center [678, 341] width 13 height 6
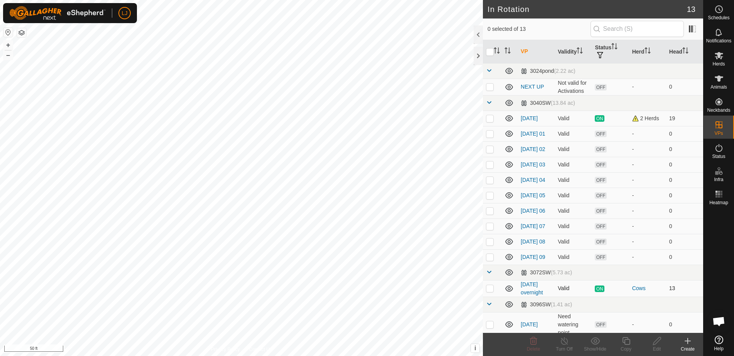
click at [488, 291] on p-checkbox at bounding box center [490, 288] width 8 height 6
checkbox input "false"
click at [723, 64] on span "Herds" at bounding box center [718, 64] width 12 height 5
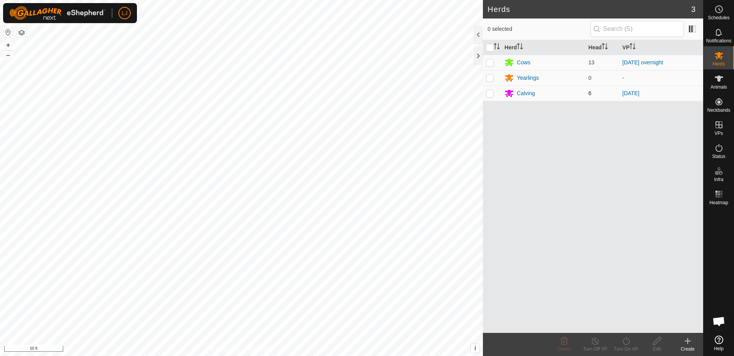
click at [493, 93] on p-checkbox at bounding box center [490, 93] width 8 height 6
checkbox input "true"
click at [625, 347] on div "Turn On VP" at bounding box center [625, 349] width 31 height 7
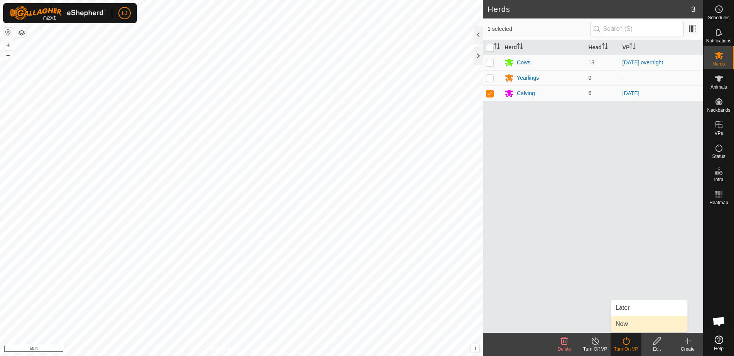
click at [628, 328] on link "Now" at bounding box center [649, 324] width 76 height 15
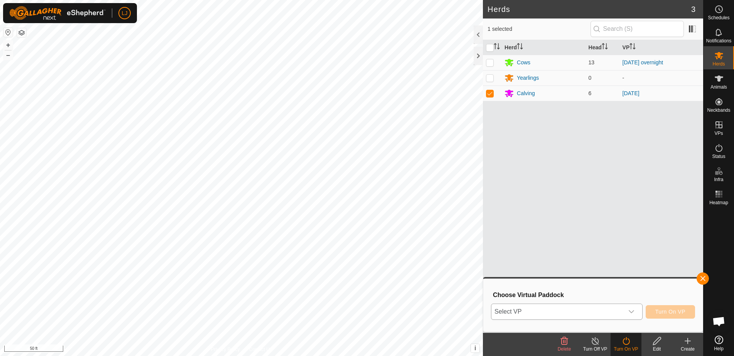
click at [573, 310] on span "Select VP" at bounding box center [557, 311] width 132 height 15
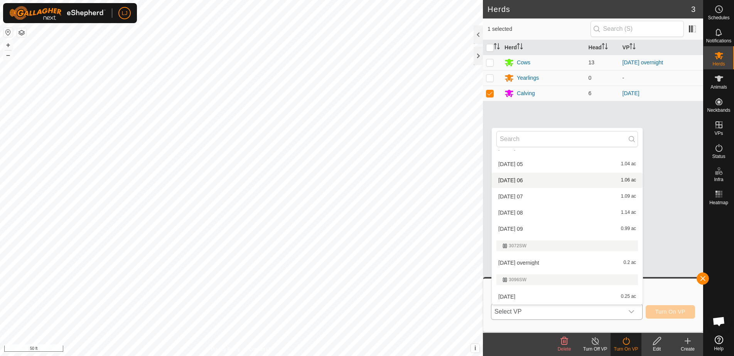
scroll to position [126, 0]
click at [513, 224] on li "2025-08-27 09 0.99 ac" at bounding box center [567, 228] width 151 height 15
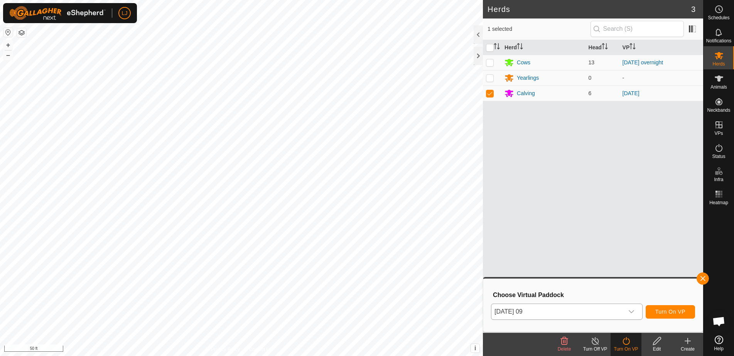
click at [630, 312] on icon "dropdown trigger" at bounding box center [631, 312] width 6 height 6
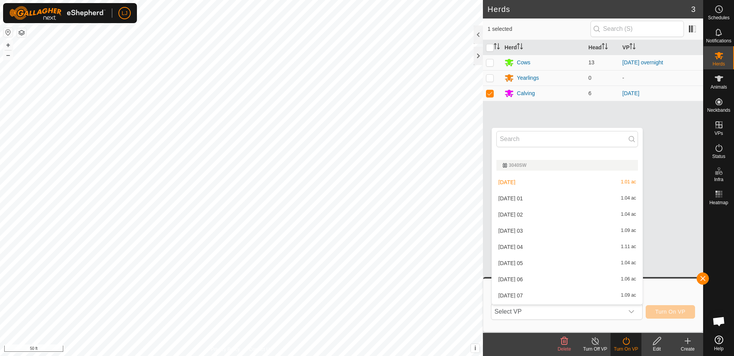
scroll to position [27, 0]
click at [509, 179] on li "2025-08-26 1.01 ac" at bounding box center [567, 182] width 151 height 15
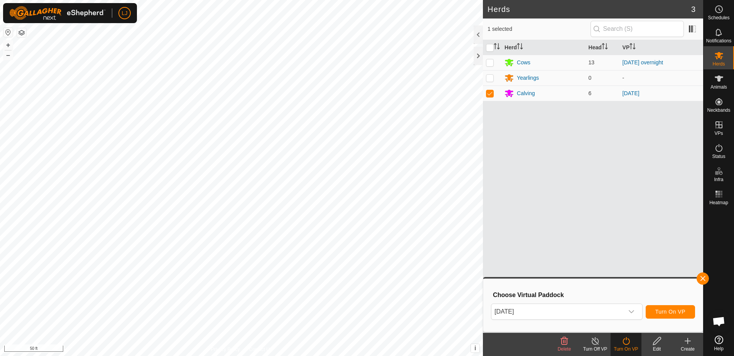
click at [671, 315] on span "Turn On VP" at bounding box center [670, 312] width 30 height 6
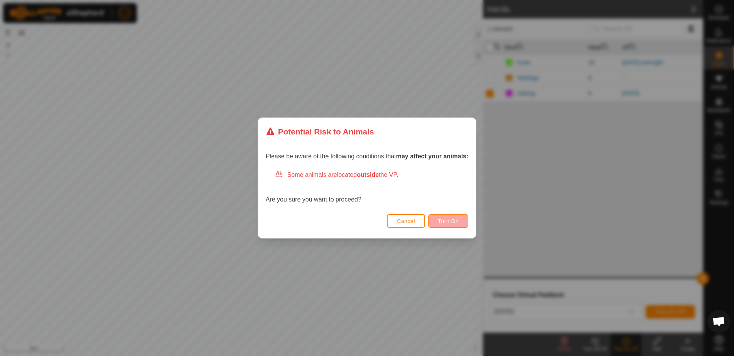
click at [454, 223] on span "Turn On" at bounding box center [448, 221] width 21 height 6
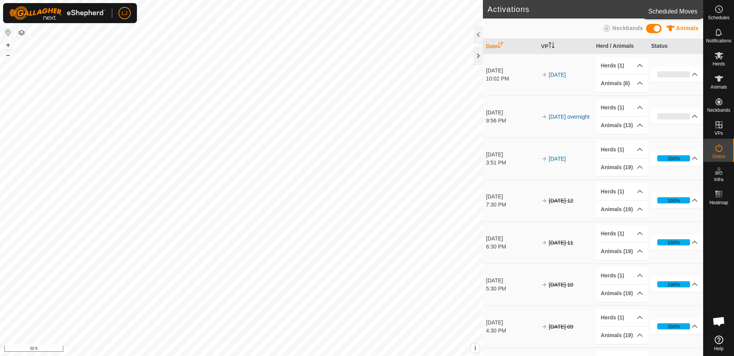
click at [710, 20] on span "Schedules" at bounding box center [718, 17] width 22 height 5
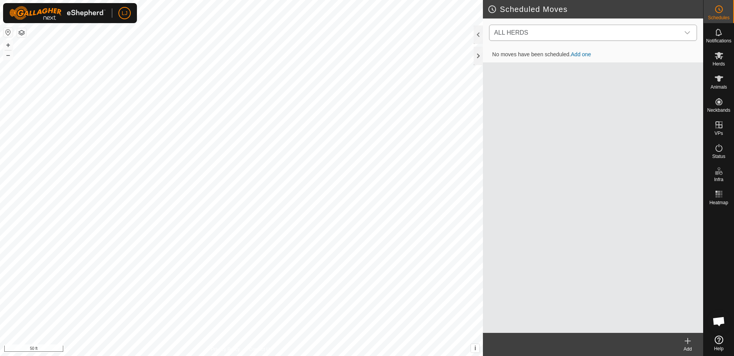
click at [570, 34] on span "ALL HERDS" at bounding box center [585, 32] width 189 height 15
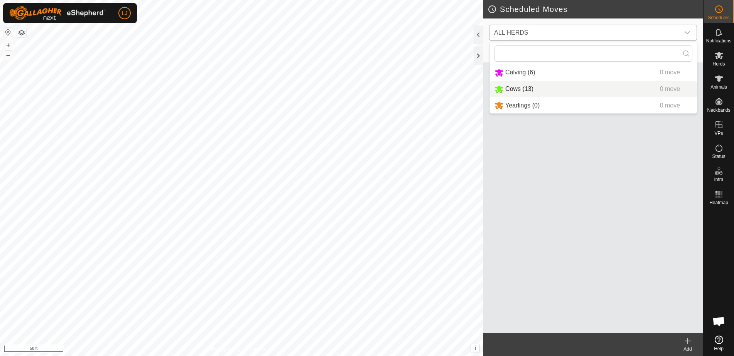
click at [552, 93] on li "Cows (13) 0 move" at bounding box center [593, 89] width 207 height 16
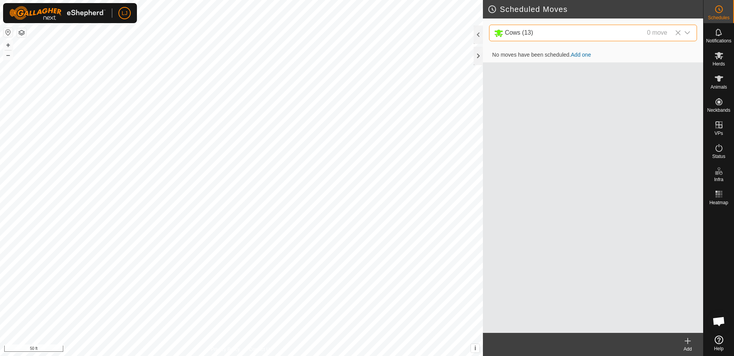
click at [688, 345] on icon at bounding box center [687, 341] width 9 height 9
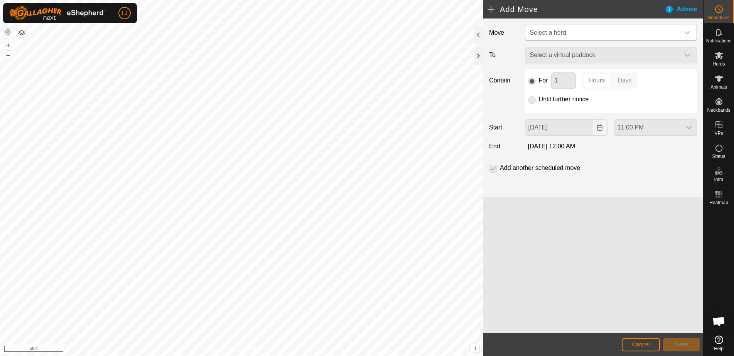
click at [543, 39] on span "Select a herd" at bounding box center [603, 32] width 153 height 15
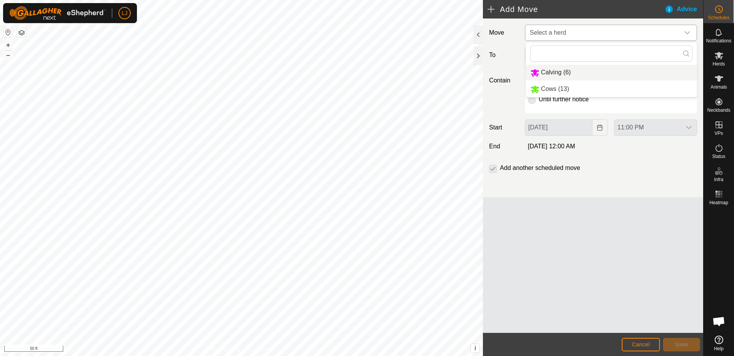
click at [562, 73] on li "Calving (6)" at bounding box center [610, 73] width 171 height 16
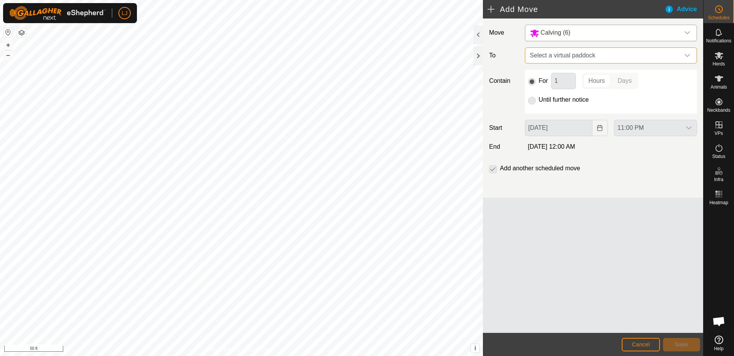
click at [557, 57] on span "Select a virtual paddock" at bounding box center [603, 55] width 153 height 15
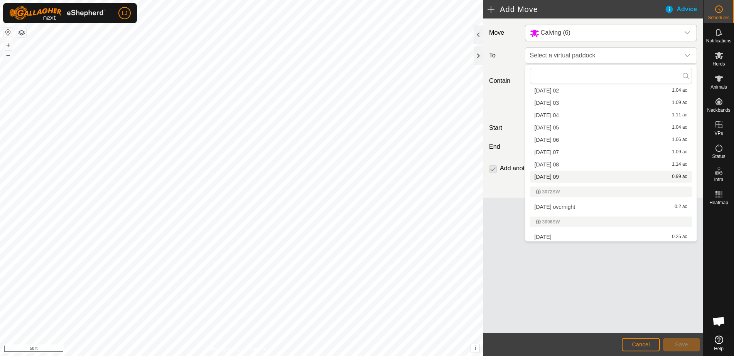
scroll to position [76, 0]
click at [591, 175] on li "2025-08-27 09 0.99 ac" at bounding box center [611, 176] width 162 height 12
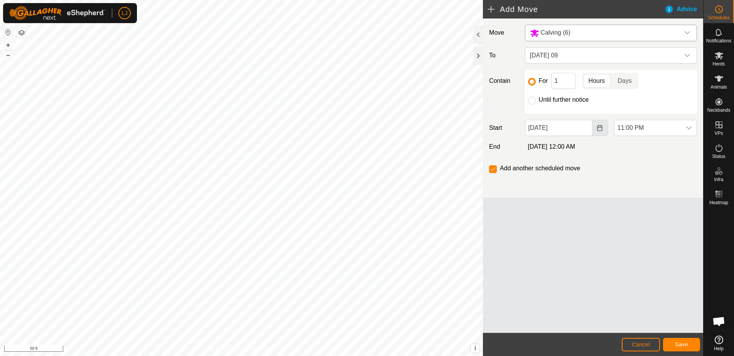
click at [598, 127] on icon "Choose Date" at bounding box center [599, 128] width 5 height 6
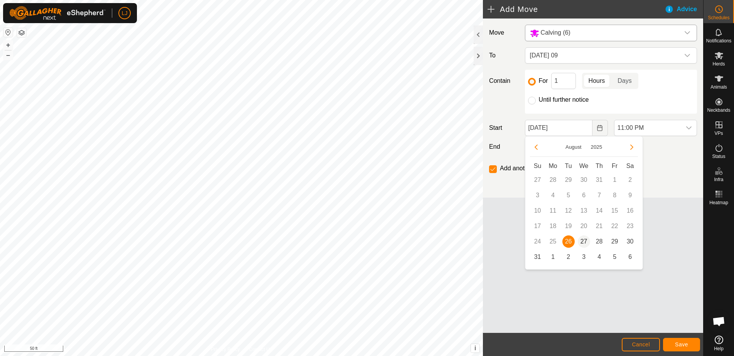
click at [582, 242] on span "27" at bounding box center [584, 242] width 12 height 12
type input "Aug 27, 2025"
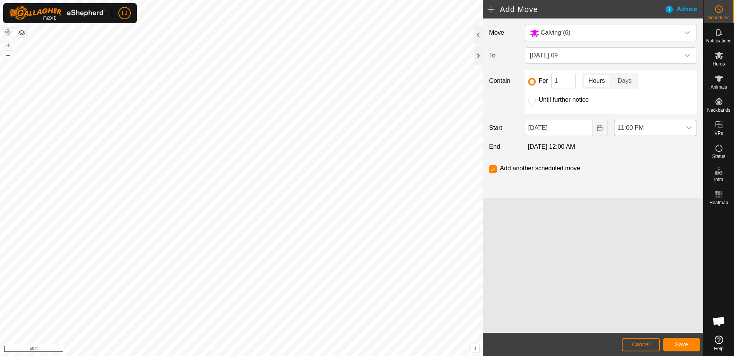
click at [628, 133] on span "11:00 PM" at bounding box center [647, 127] width 67 height 15
click at [638, 157] on li "10:00 AM" at bounding box center [655, 162] width 82 height 15
click at [493, 169] on input "checkbox" at bounding box center [493, 169] width 8 height 8
click at [489, 168] on input "checkbox" at bounding box center [493, 169] width 8 height 8
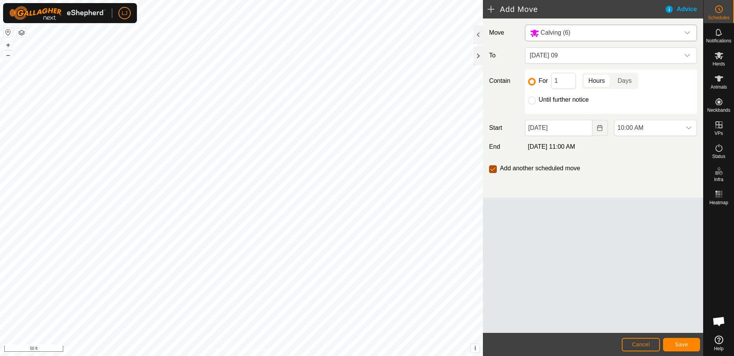
click at [491, 167] on input "checkbox" at bounding box center [493, 169] width 8 height 8
checkbox input "false"
drag, startPoint x: 534, startPoint y: 99, endPoint x: 540, endPoint y: 113, distance: 15.0
click at [535, 101] on input "Until further notice" at bounding box center [532, 101] width 8 height 8
radio input "true"
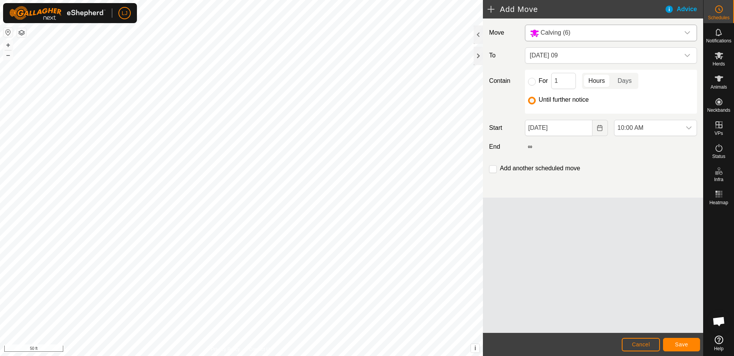
click at [689, 345] on button "Save" at bounding box center [681, 344] width 37 height 13
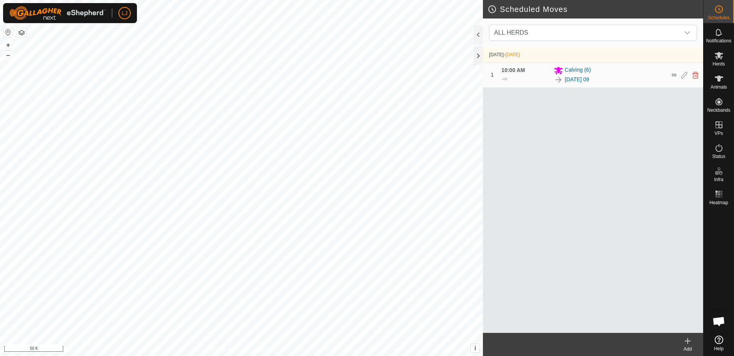
click at [689, 343] on icon at bounding box center [687, 341] width 9 height 9
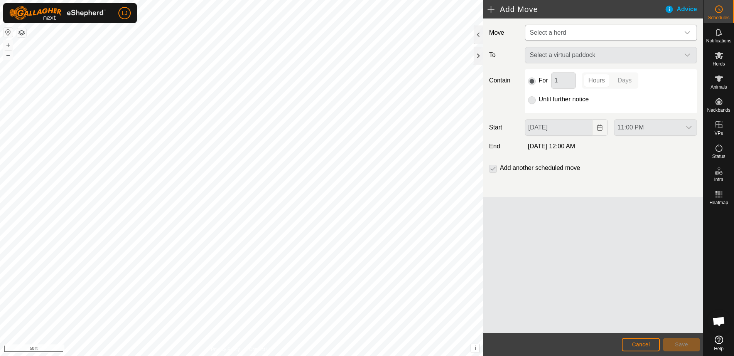
click at [553, 32] on span "Select a herd" at bounding box center [548, 32] width 36 height 7
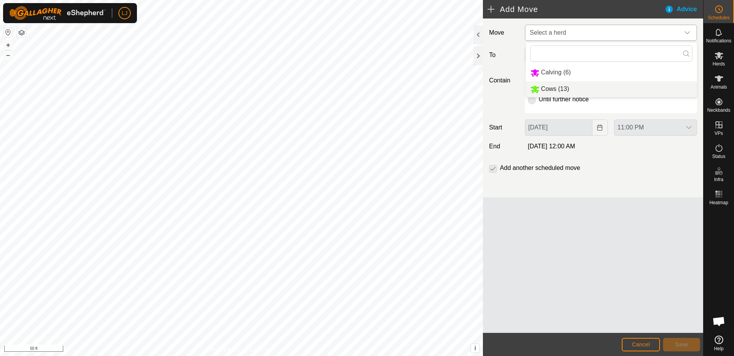
click at [566, 86] on li "Cows (13)" at bounding box center [610, 89] width 171 height 16
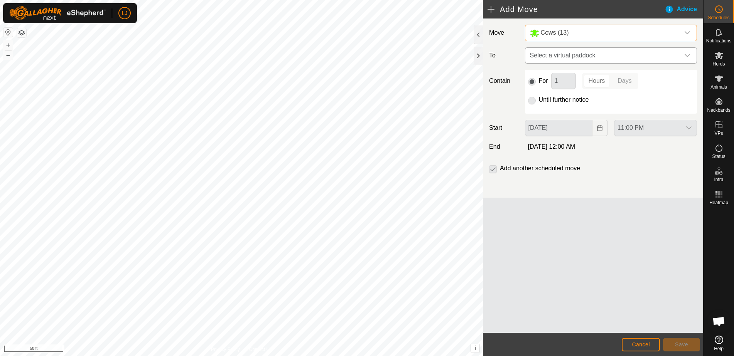
click at [544, 52] on span "Select a virtual paddock" at bounding box center [603, 55] width 153 height 15
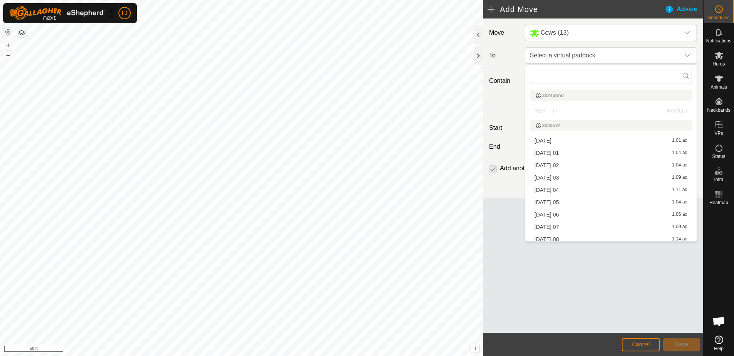
click at [583, 155] on li "2025-08-27 01 1.04 ac" at bounding box center [611, 153] width 162 height 12
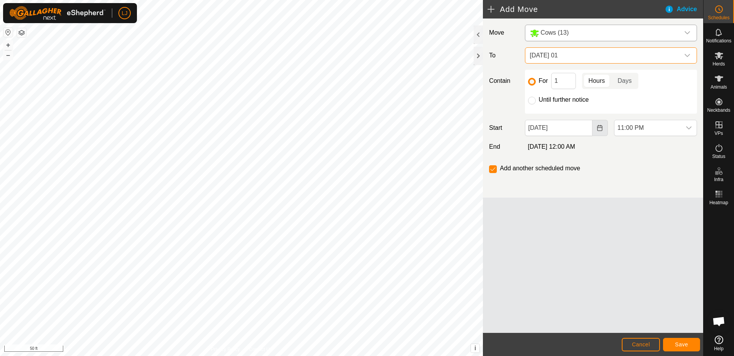
click at [597, 129] on icon "Choose Date" at bounding box center [599, 128] width 6 height 6
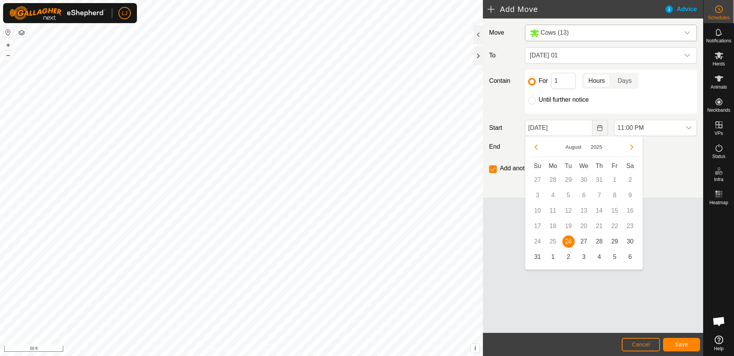
click at [584, 238] on span "27" at bounding box center [584, 242] width 12 height 12
type input "Aug 27, 2025"
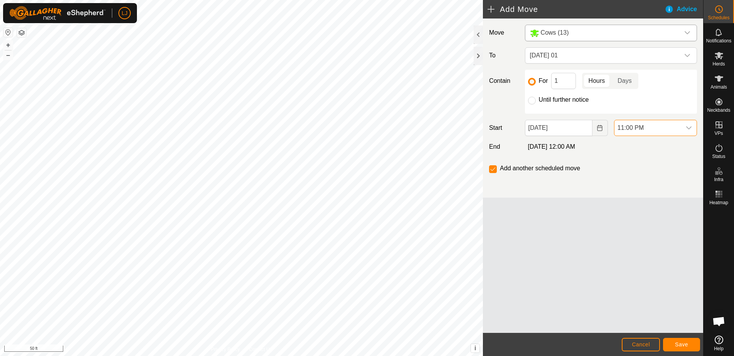
click at [659, 127] on span "11:00 PM" at bounding box center [647, 127] width 67 height 15
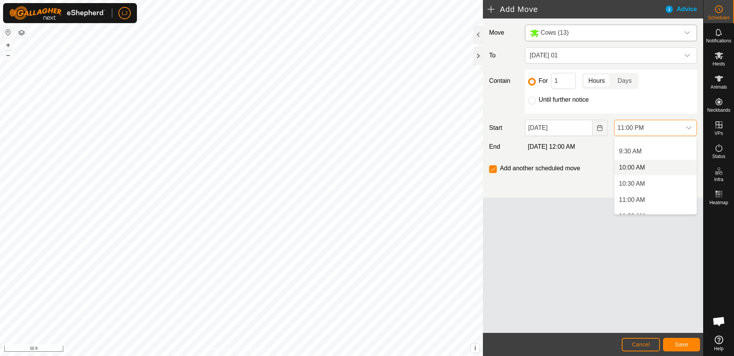
click at [655, 164] on li "10:00 AM" at bounding box center [655, 167] width 82 height 15
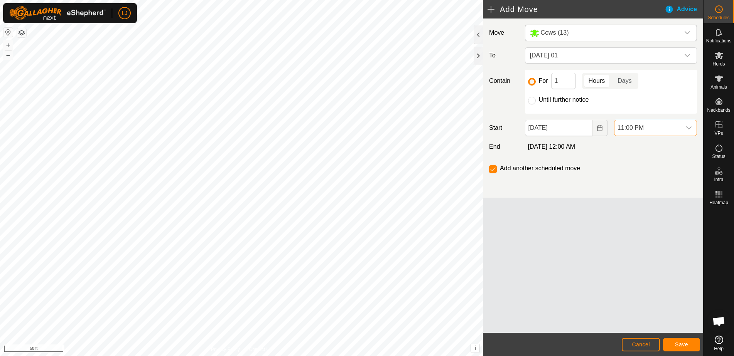
scroll to position [683, 0]
click at [638, 127] on span "10:00 AM" at bounding box center [647, 127] width 67 height 15
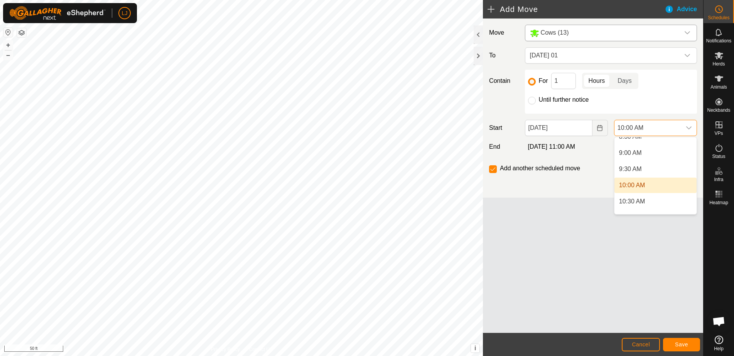
scroll to position [285, 0]
click at [658, 197] on li "10:30 AM" at bounding box center [655, 199] width 82 height 15
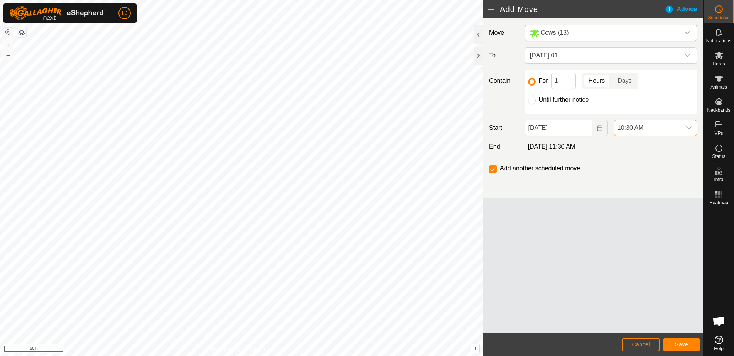
click at [677, 345] on span "Save" at bounding box center [681, 345] width 13 height 6
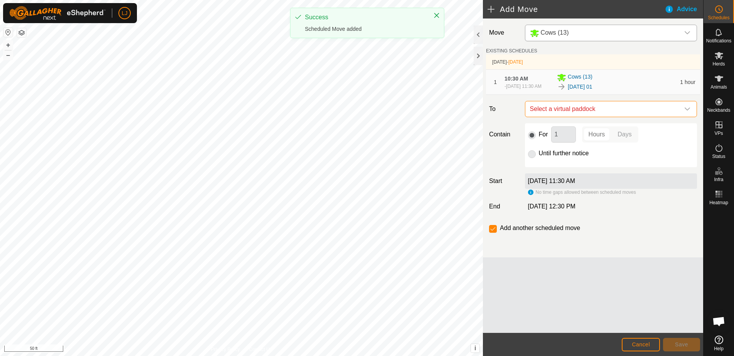
click at [578, 113] on span "Select a virtual paddock" at bounding box center [603, 108] width 153 height 15
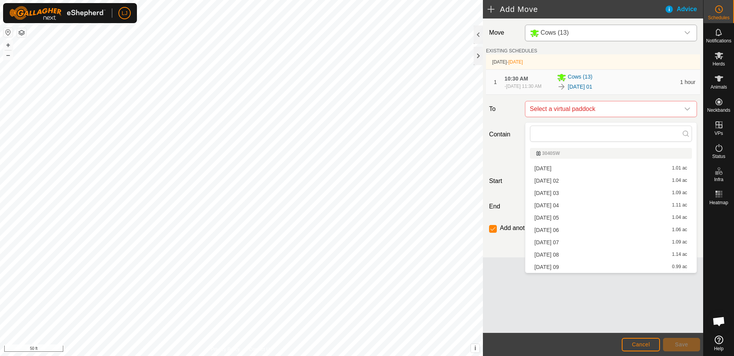
click at [574, 180] on li "2025-08-27 02 1.04 ac" at bounding box center [611, 181] width 162 height 12
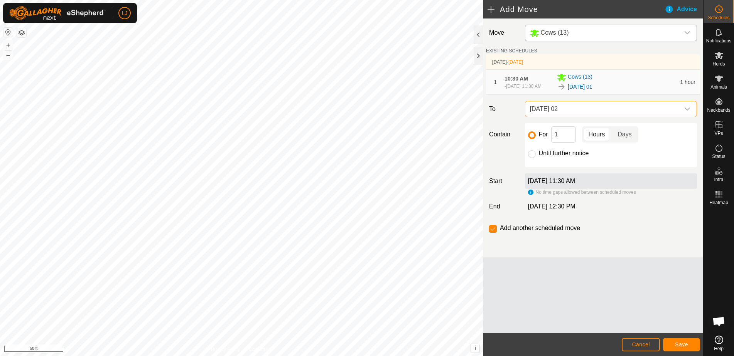
click at [674, 349] on button "Save" at bounding box center [681, 344] width 37 height 13
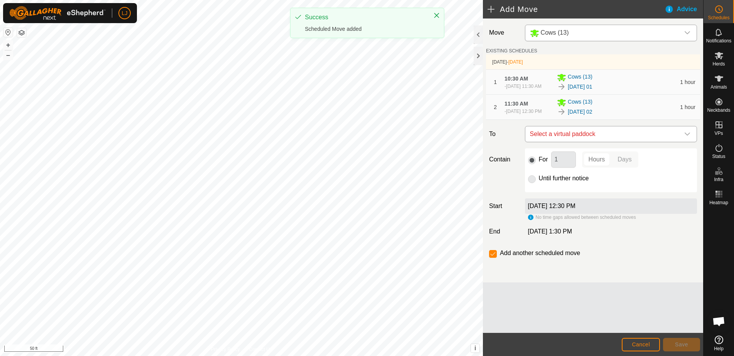
click at [589, 138] on span "Select a virtual paddock" at bounding box center [603, 133] width 153 height 15
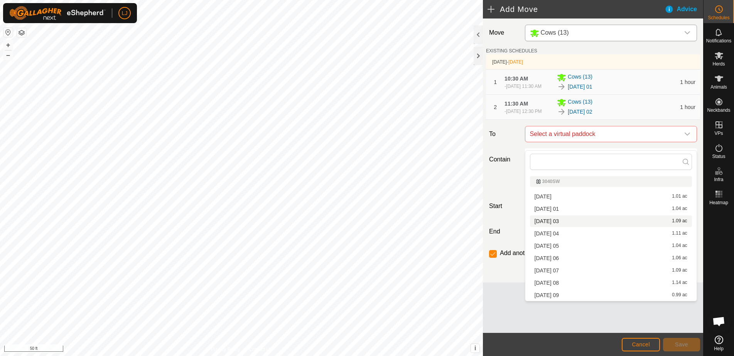
click at [586, 220] on li "2025-08-27 03 1.09 ac" at bounding box center [611, 222] width 162 height 12
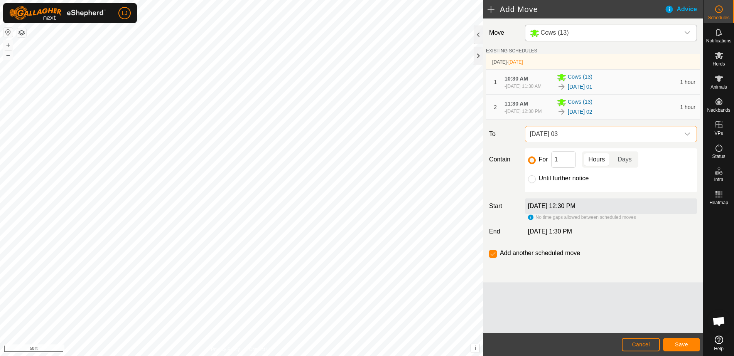
click at [672, 345] on button "Save" at bounding box center [681, 344] width 37 height 13
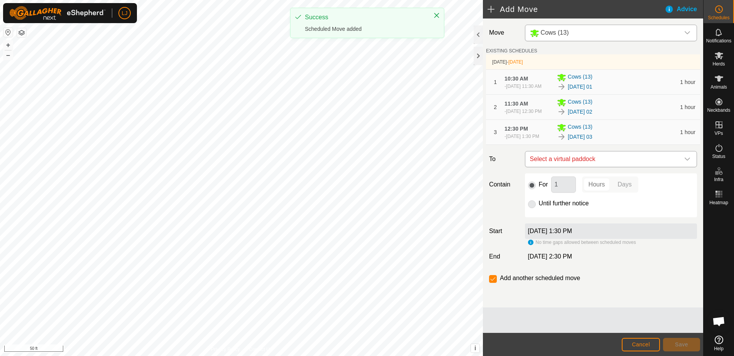
click at [591, 167] on span "Select a virtual paddock" at bounding box center [603, 159] width 153 height 15
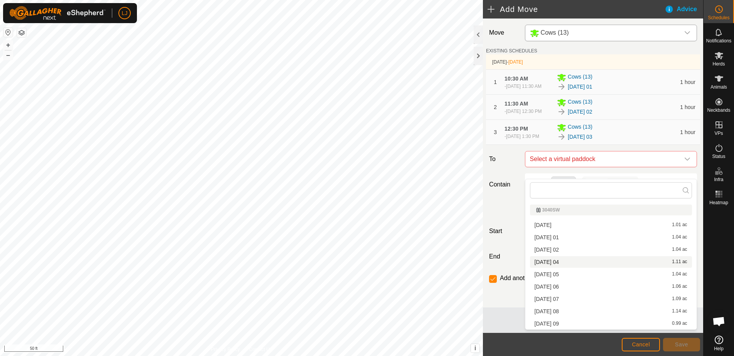
click at [613, 258] on li "2025-08-27 04 1.11 ac" at bounding box center [611, 262] width 162 height 12
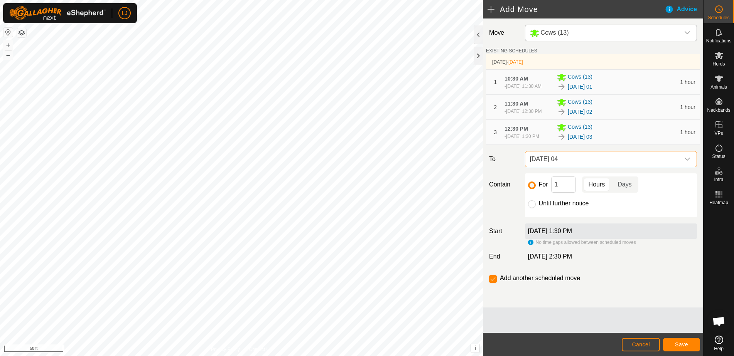
click at [684, 344] on span "Save" at bounding box center [681, 345] width 13 height 6
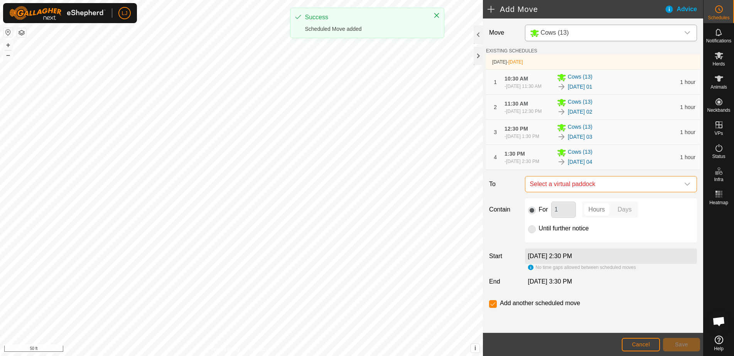
click at [606, 192] on span "Select a virtual paddock" at bounding box center [603, 184] width 153 height 15
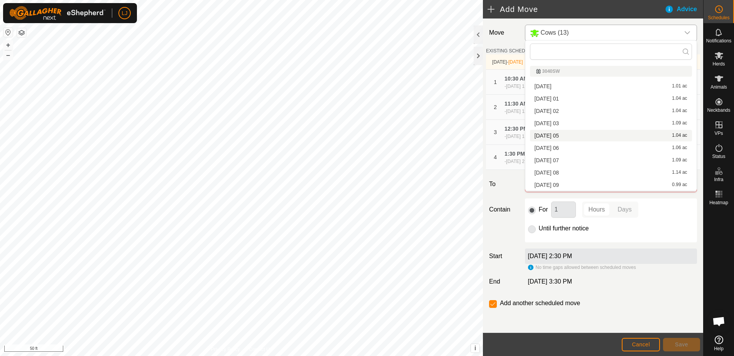
click at [587, 138] on li "2025-08-27 05 1.04 ac" at bounding box center [611, 136] width 162 height 12
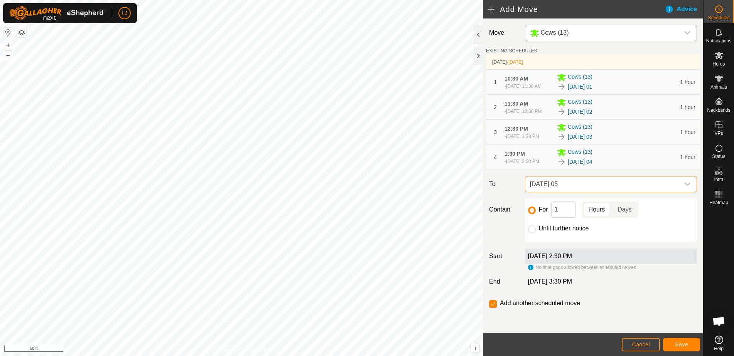
click at [689, 344] on button "Save" at bounding box center [681, 344] width 37 height 13
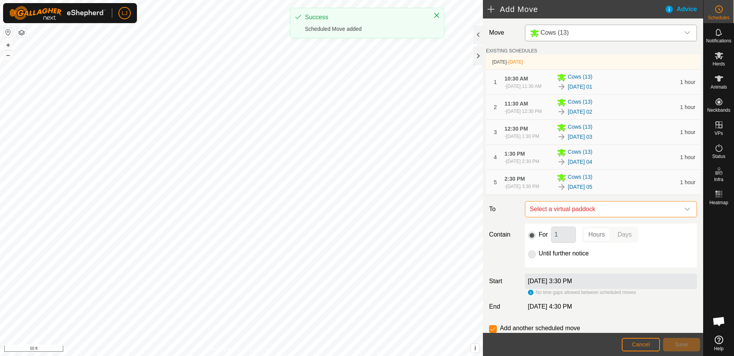
click at [623, 217] on span "Select a virtual paddock" at bounding box center [603, 209] width 153 height 15
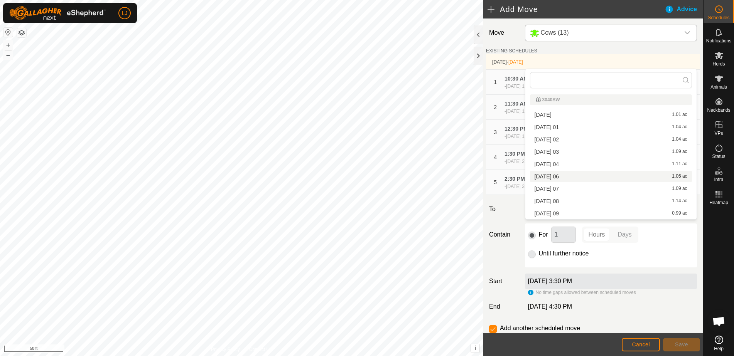
click at [585, 174] on li "2025-08-27 06 1.06 ac" at bounding box center [611, 177] width 162 height 12
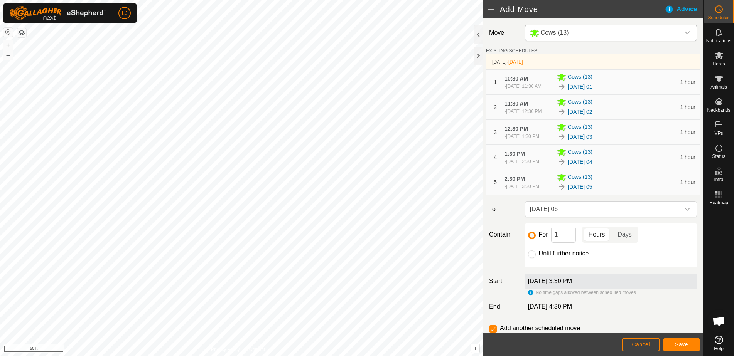
click at [676, 345] on span "Save" at bounding box center [681, 345] width 13 height 6
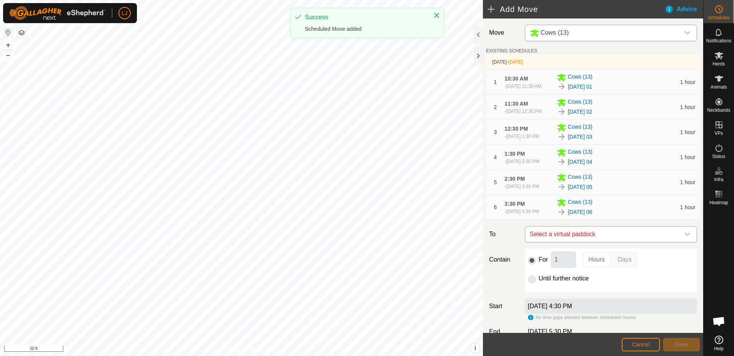
click at [602, 242] on span "Select a virtual paddock" at bounding box center [603, 234] width 153 height 15
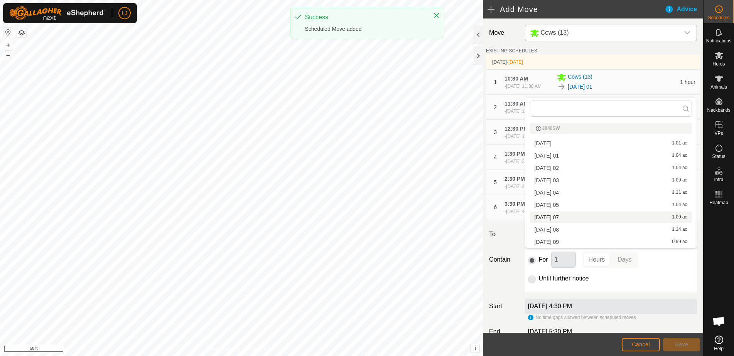
click at [599, 217] on li "2025-08-27 07 1.09 ac" at bounding box center [611, 218] width 162 height 12
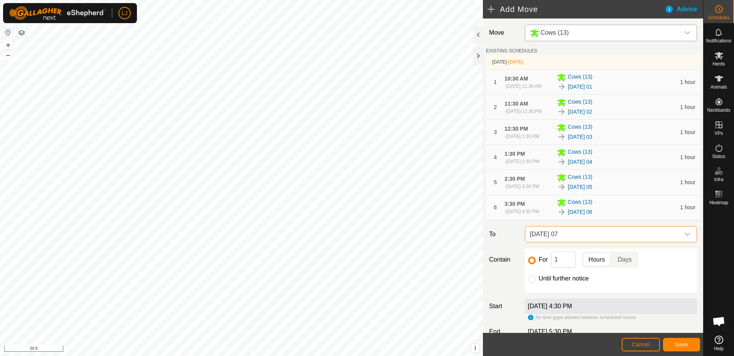
click at [681, 346] on span "Save" at bounding box center [681, 345] width 13 height 6
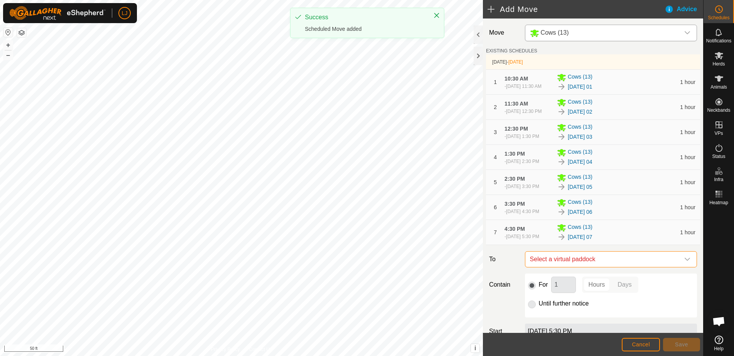
click at [608, 267] on span "Select a virtual paddock" at bounding box center [603, 259] width 153 height 15
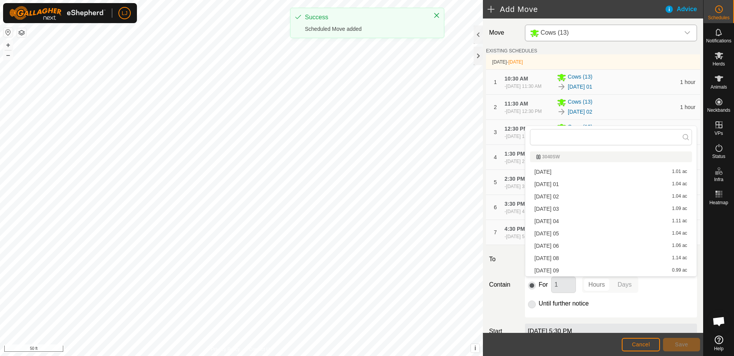
click at [602, 258] on li "2025-08-27 08 1.14 ac" at bounding box center [611, 259] width 162 height 12
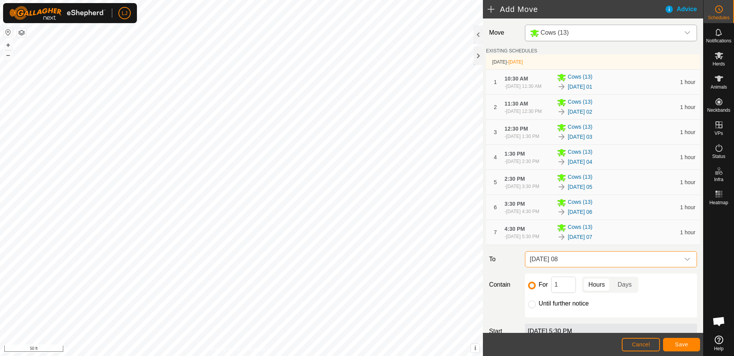
click at [673, 344] on button "Save" at bounding box center [681, 344] width 37 height 13
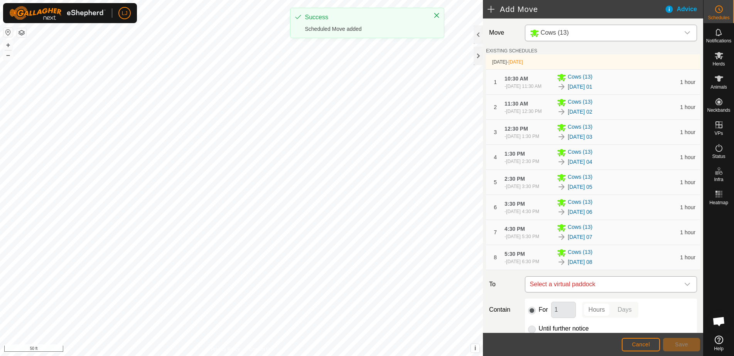
click at [615, 292] on span "Select a virtual paddock" at bounding box center [603, 284] width 153 height 15
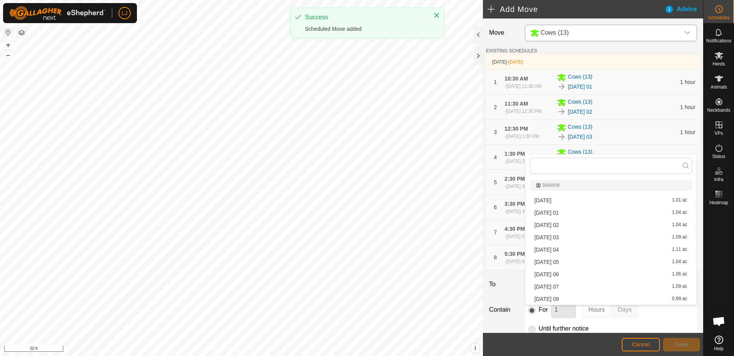
click at [603, 297] on li "2025-08-27 09 0.99 ac" at bounding box center [611, 299] width 162 height 12
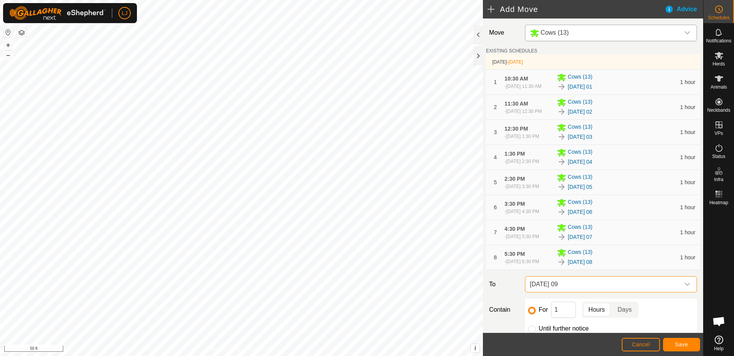
click at [515, 293] on label "To" at bounding box center [503, 284] width 35 height 16
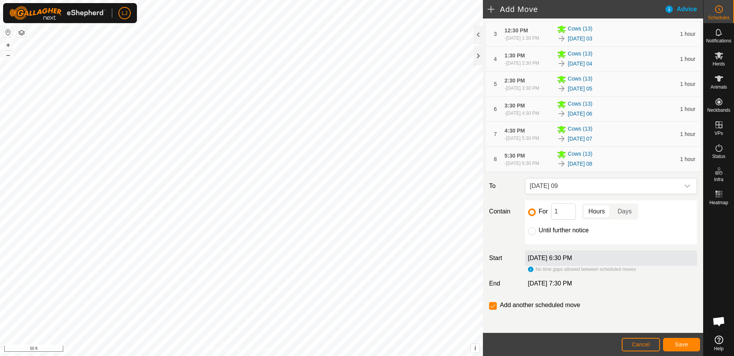
scroll to position [100, 0]
click at [532, 234] on input "Until further notice" at bounding box center [532, 230] width 8 height 8
radio input "true"
checkbox input "false"
click at [675, 344] on span "Save" at bounding box center [681, 345] width 13 height 6
